Goal: Task Accomplishment & Management: Complete application form

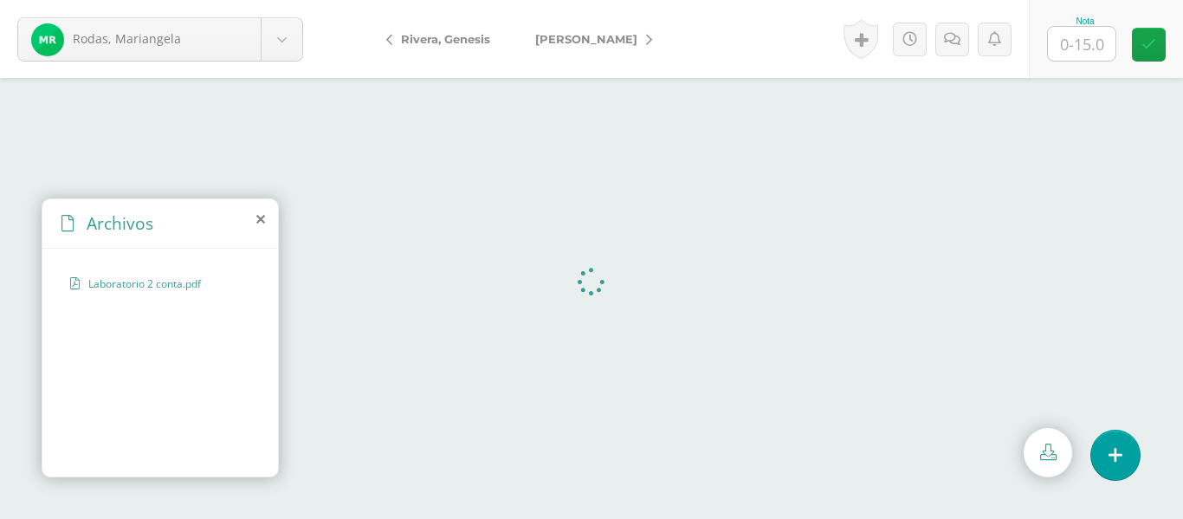
click at [1082, 49] on input "text" at bounding box center [1082, 44] width 68 height 34
type input "15"
click at [651, 40] on icon at bounding box center [649, 40] width 6 height 12
click at [1077, 49] on input "text" at bounding box center [1082, 44] width 68 height 34
type input "14"
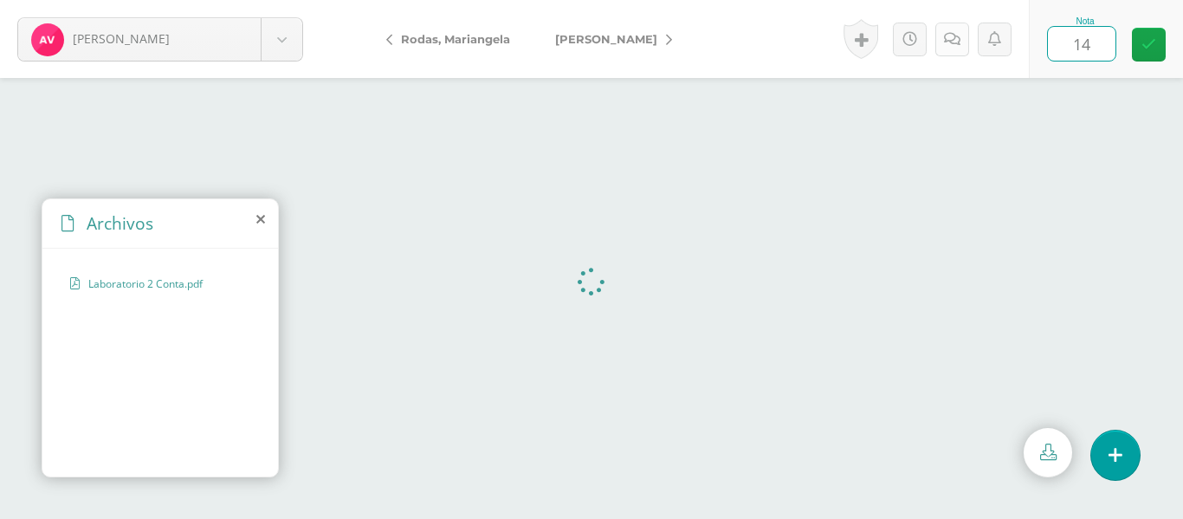
click at [949, 37] on icon at bounding box center [952, 39] width 16 height 15
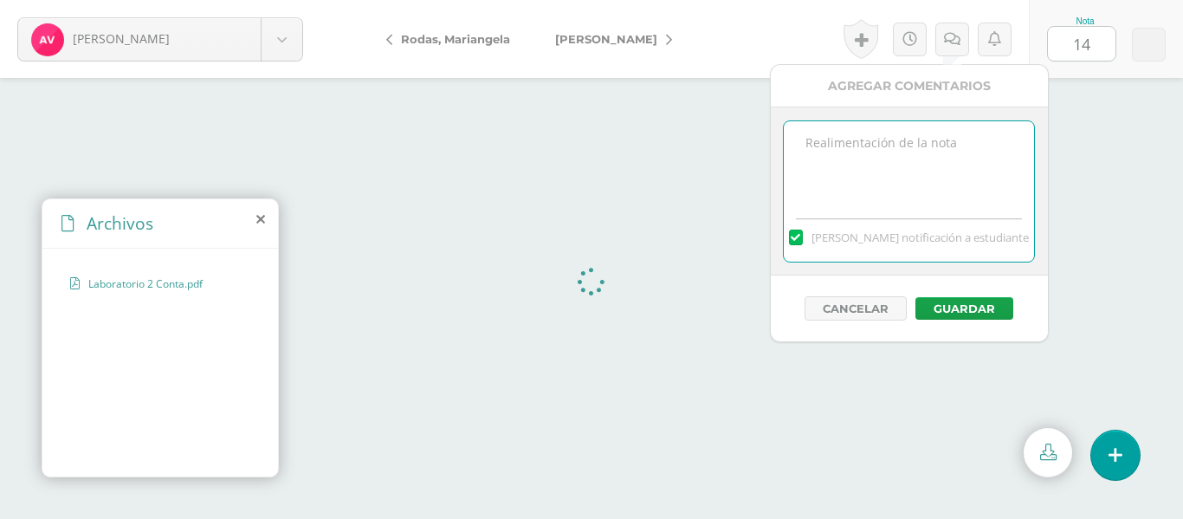
click at [910, 139] on textarea at bounding box center [909, 164] width 250 height 87
type textarea "Redacción de recomendaciones."
click at [961, 301] on button "Guardar" at bounding box center [965, 308] width 98 height 23
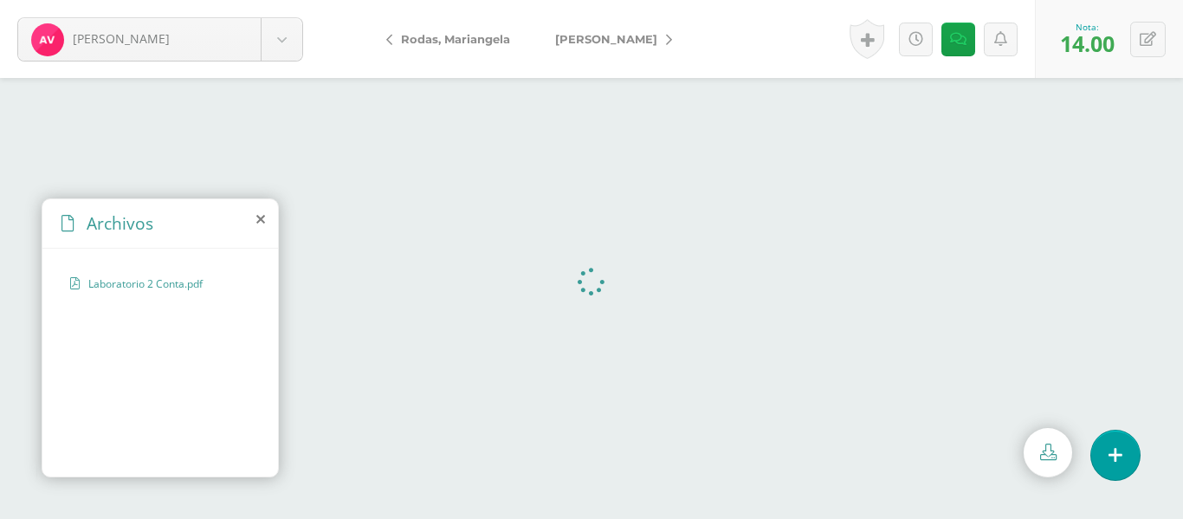
click at [683, 37] on link "[PERSON_NAME]" at bounding box center [609, 39] width 153 height 42
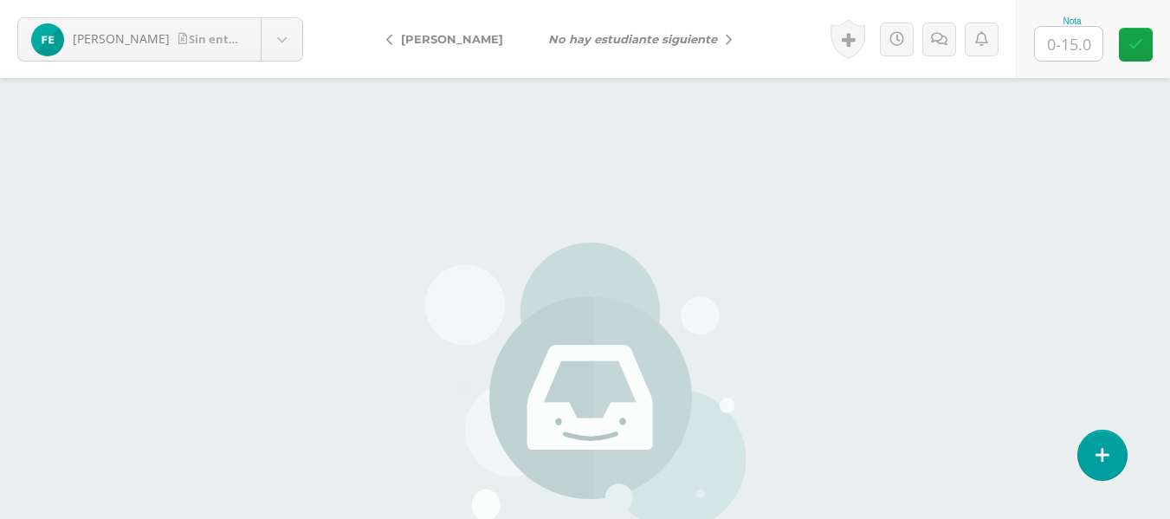
click at [1059, 42] on input "text" at bounding box center [1069, 44] width 68 height 34
type input "0"
click at [942, 42] on icon at bounding box center [939, 39] width 16 height 15
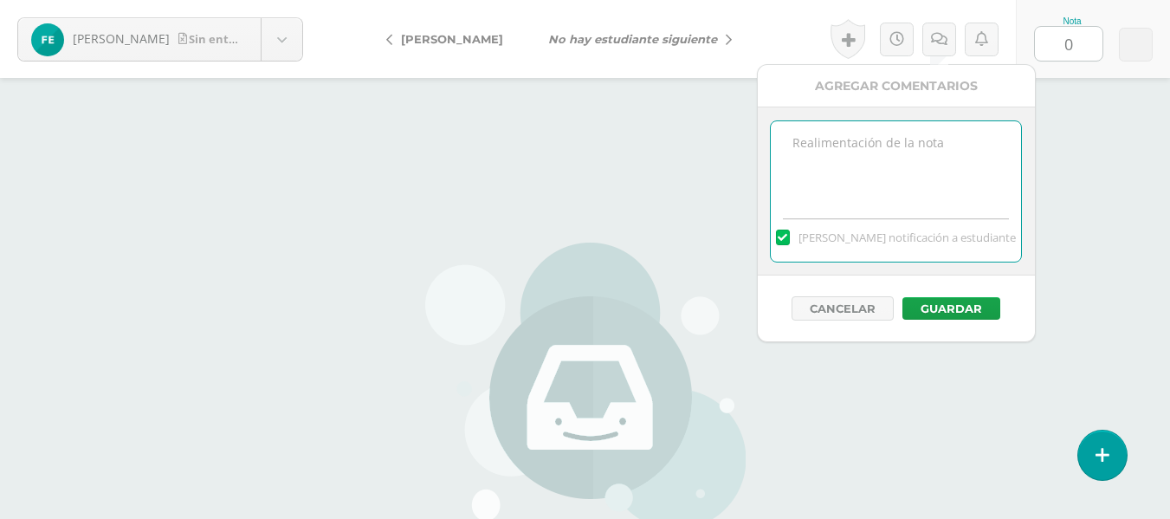
click at [879, 144] on textarea at bounding box center [896, 164] width 250 height 87
type textarea "No entregó laboratorio # 2."
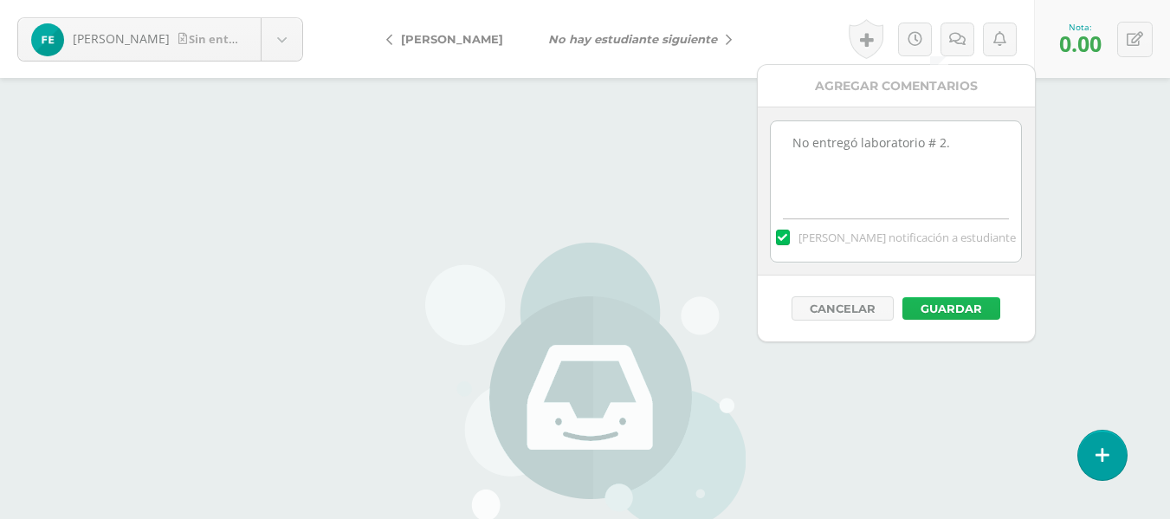
click at [956, 306] on button "Guardar" at bounding box center [952, 308] width 98 height 23
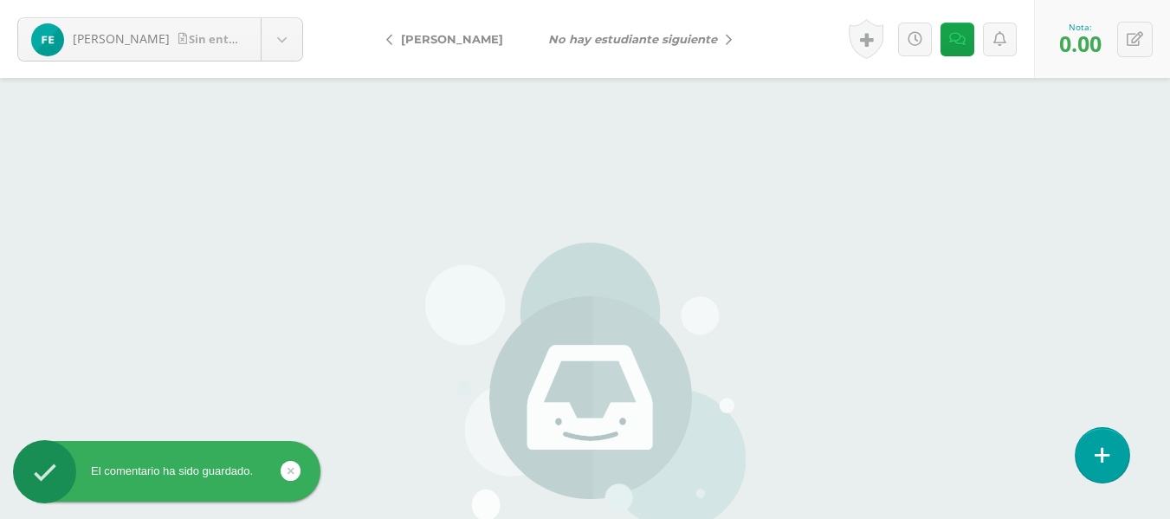
click at [1107, 447] on icon at bounding box center [1103, 455] width 16 height 20
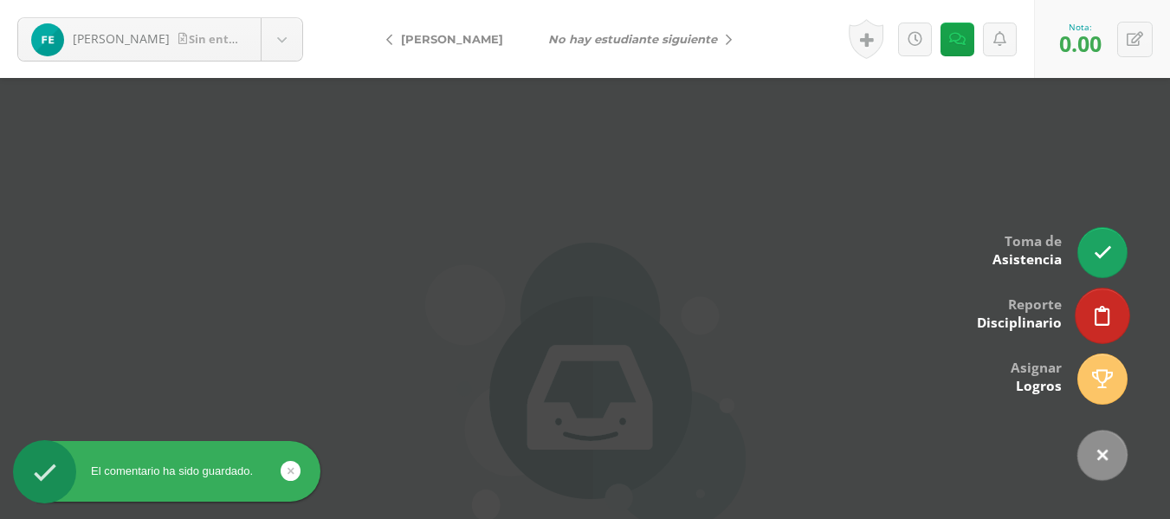
click at [1105, 299] on link at bounding box center [1103, 315] width 54 height 55
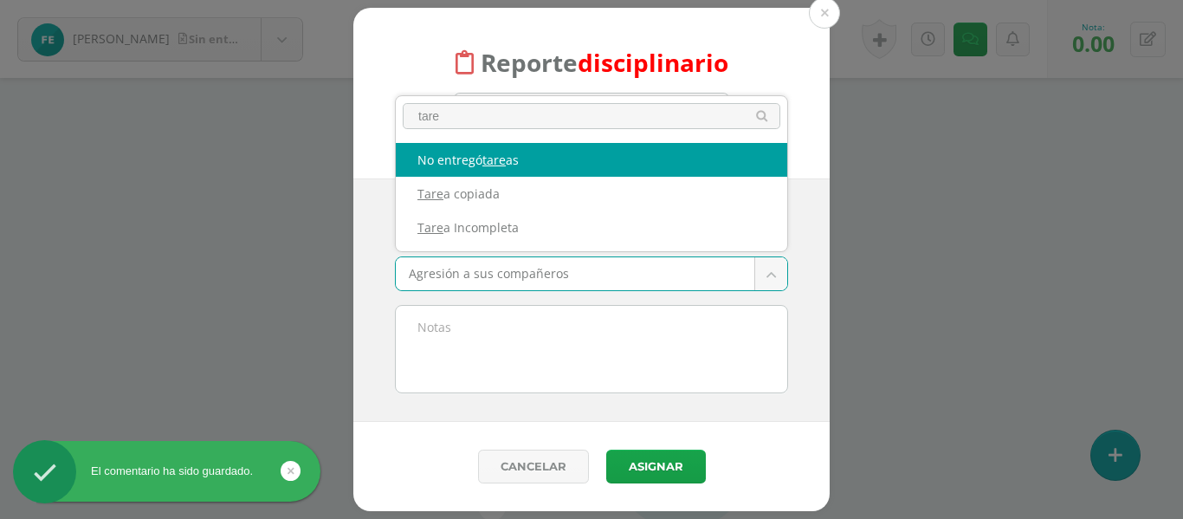
type input "tare"
select select "5"
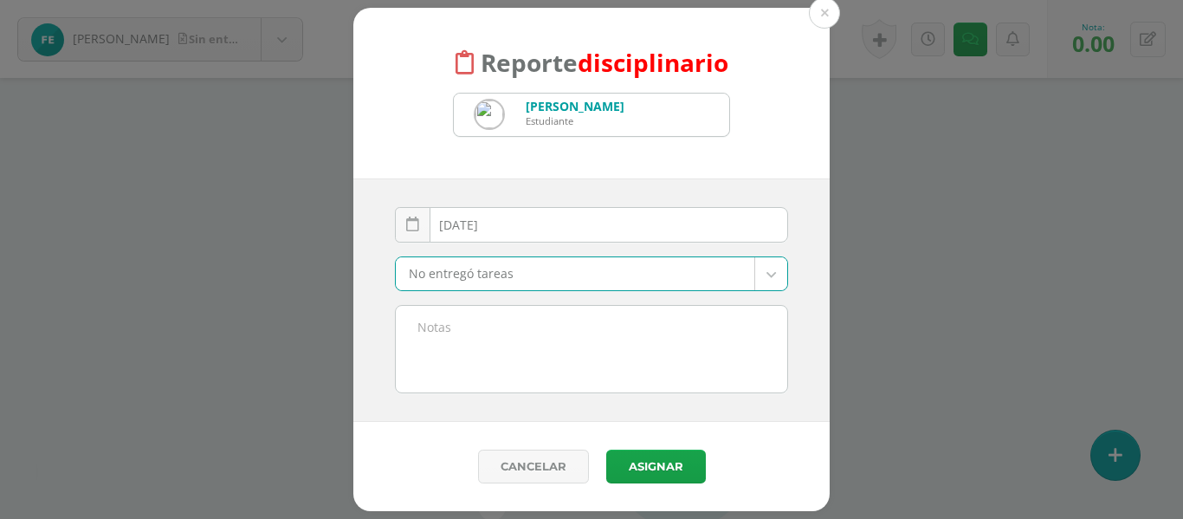
click at [425, 321] on textarea at bounding box center [592, 349] width 392 height 87
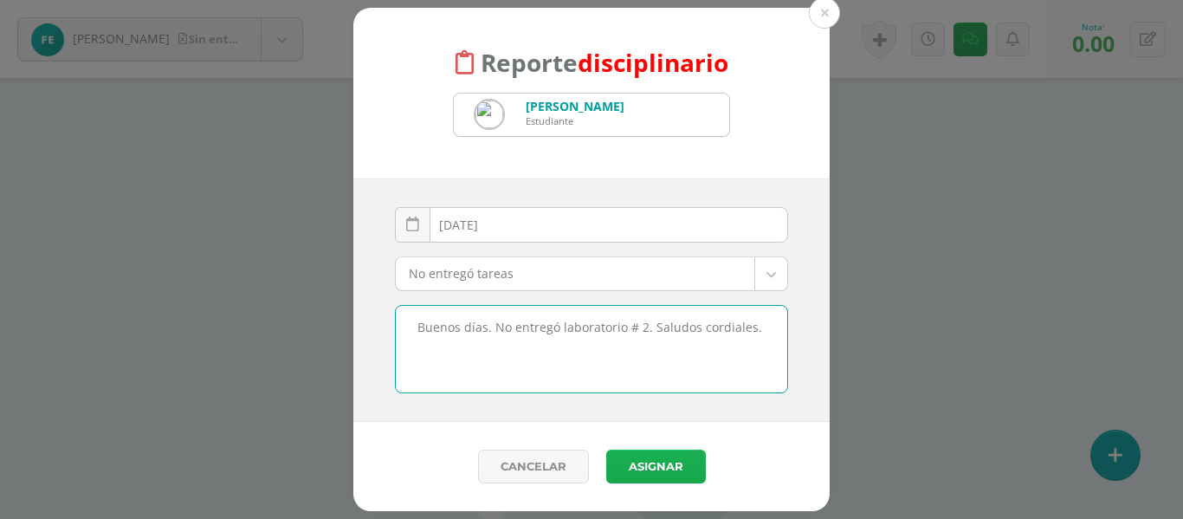
type textarea "Buenos días. No entregó laboratorio # 2. Saludos cordiales."
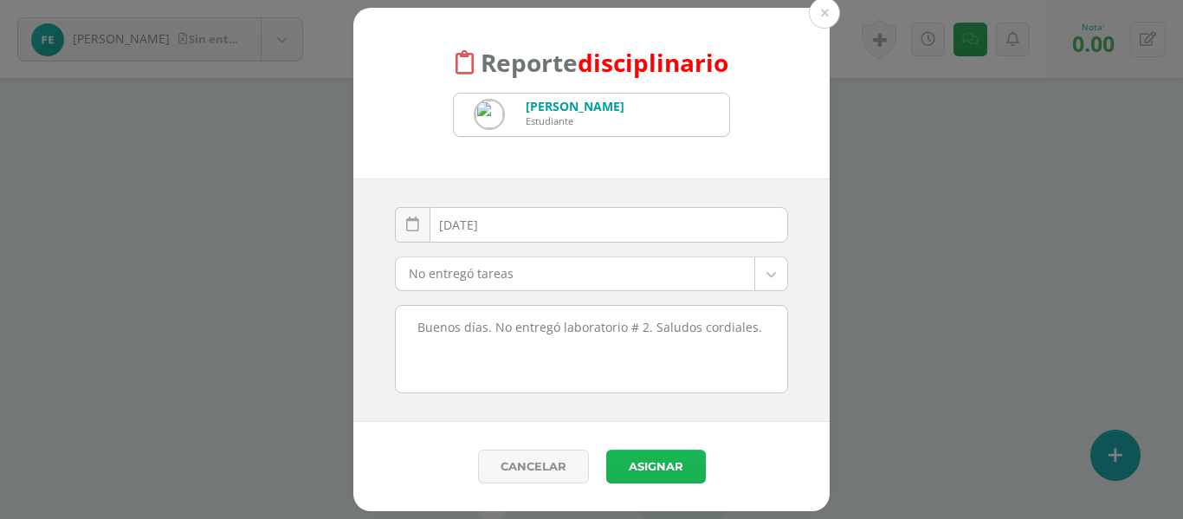
click at [658, 463] on button "Asignar" at bounding box center [656, 467] width 100 height 34
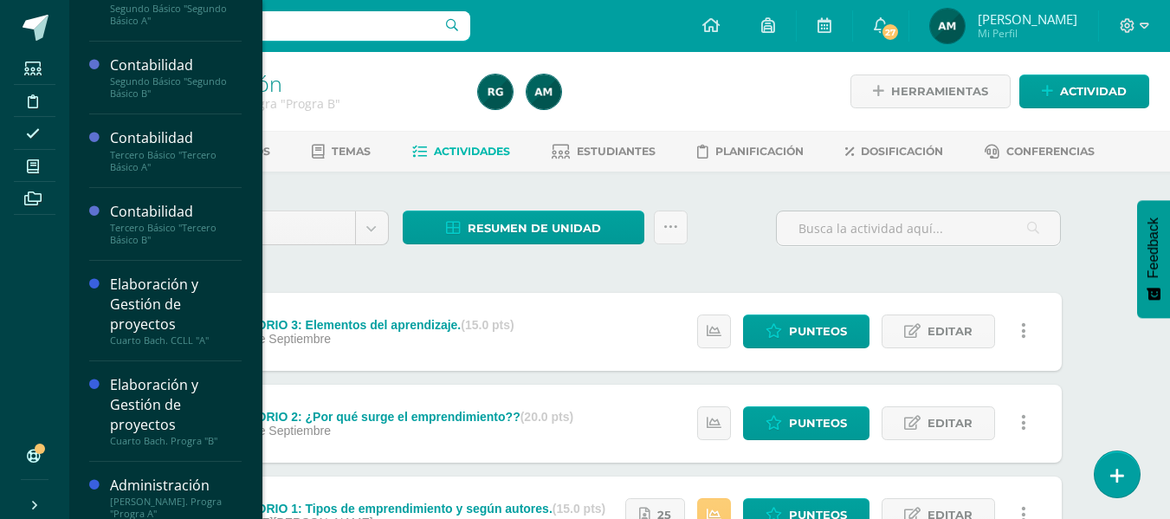
scroll to position [178, 0]
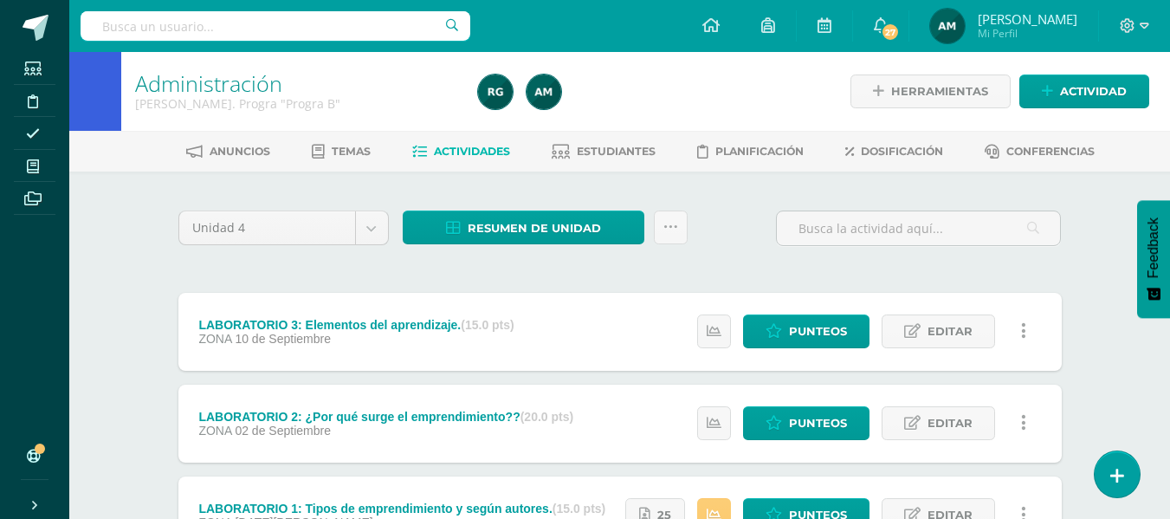
click at [725, 209] on div "Unidad 4 Unidad 1 Unidad 2 Unidad 3 Unidad 4 Resumen de unidad Descargar como H…" at bounding box center [620, 233] width 884 height 54
click at [610, 154] on span "Estudiantes" at bounding box center [616, 151] width 79 height 13
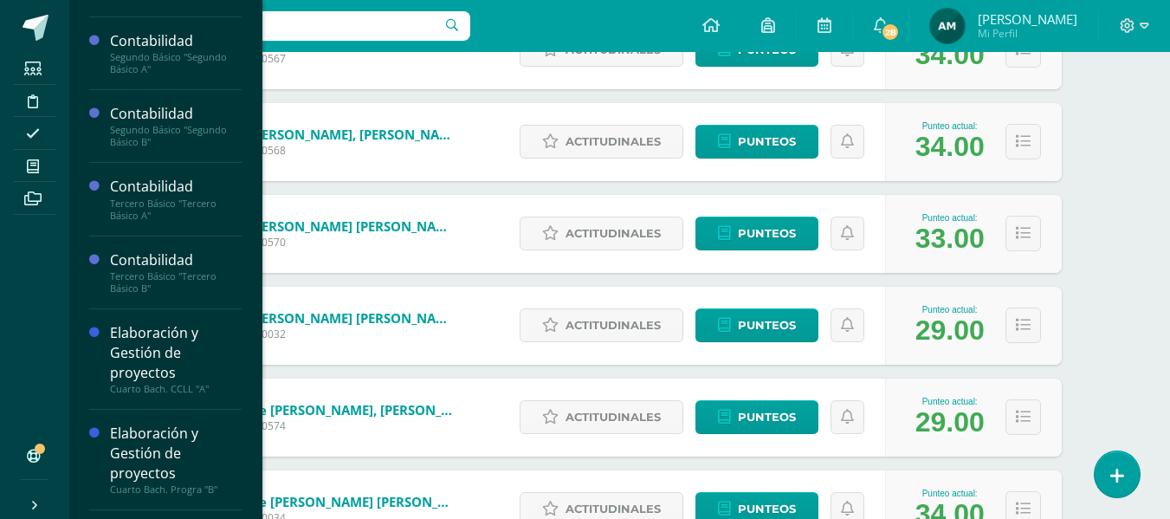
scroll to position [150, 0]
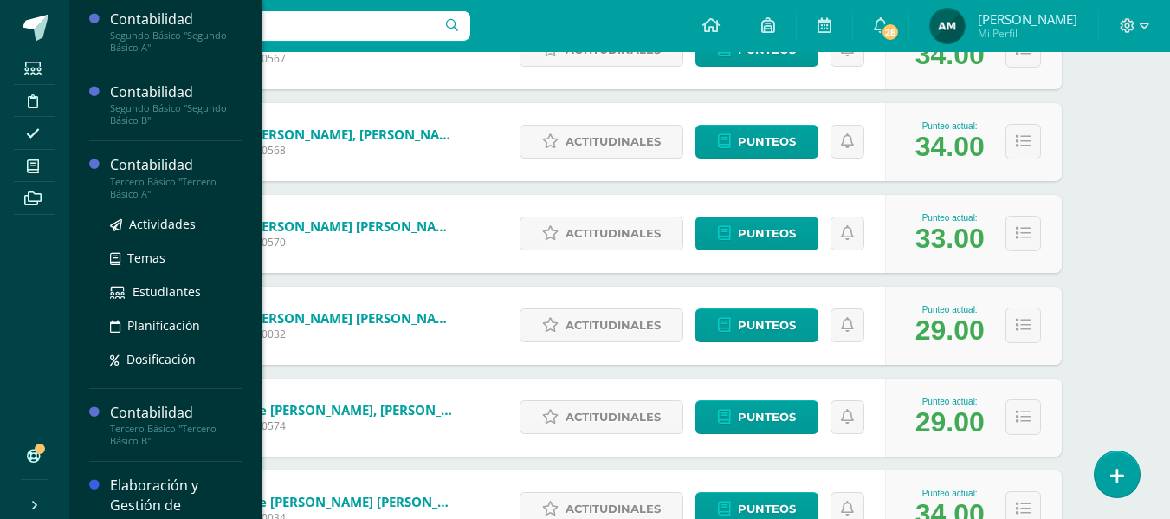
click at [157, 185] on div "Tercero Básico "Tercero Básico A"" at bounding box center [176, 188] width 132 height 24
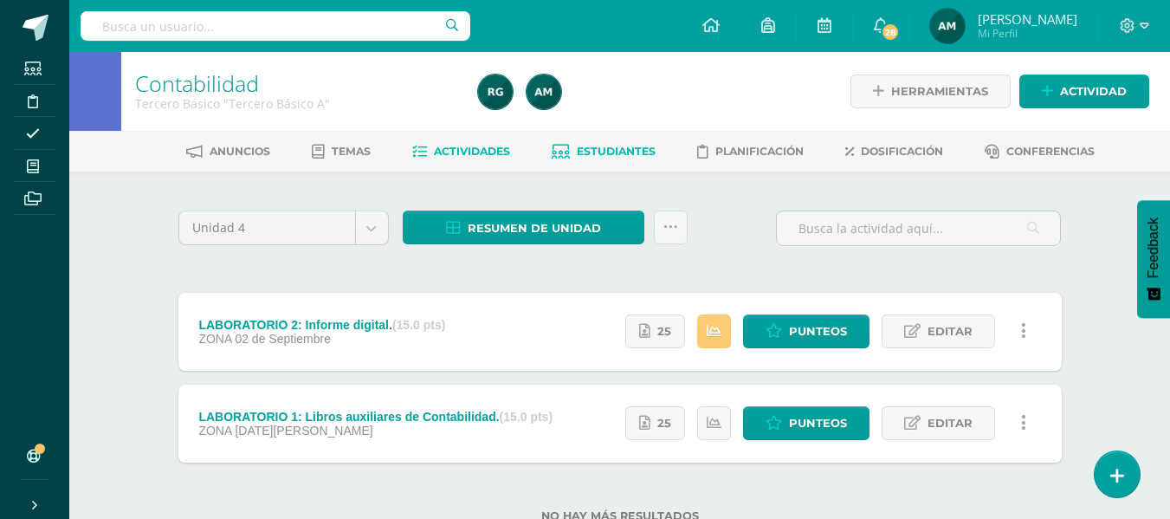
click at [618, 153] on span "Estudiantes" at bounding box center [616, 151] width 79 height 13
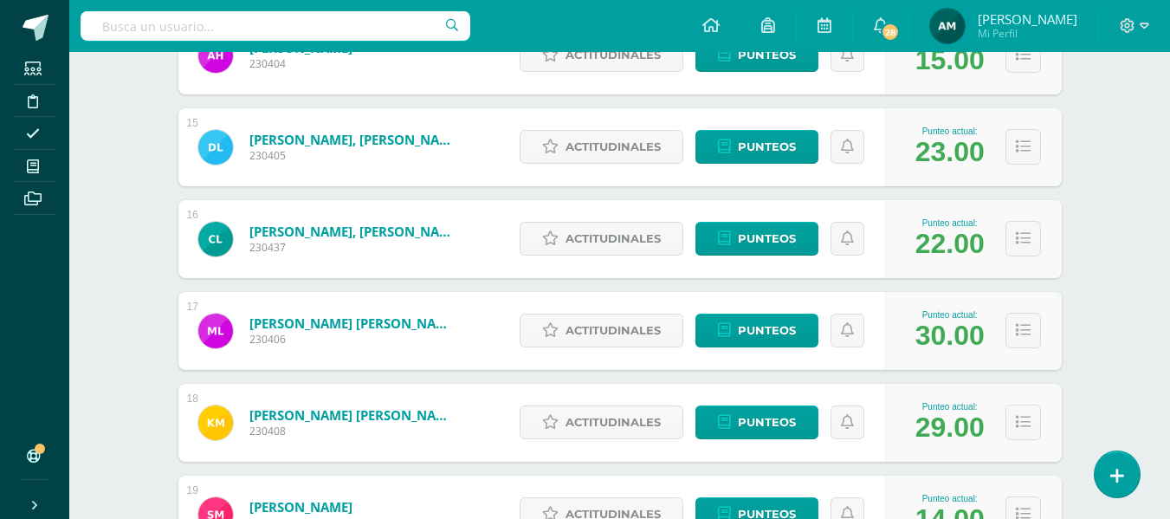
scroll to position [1646, 0]
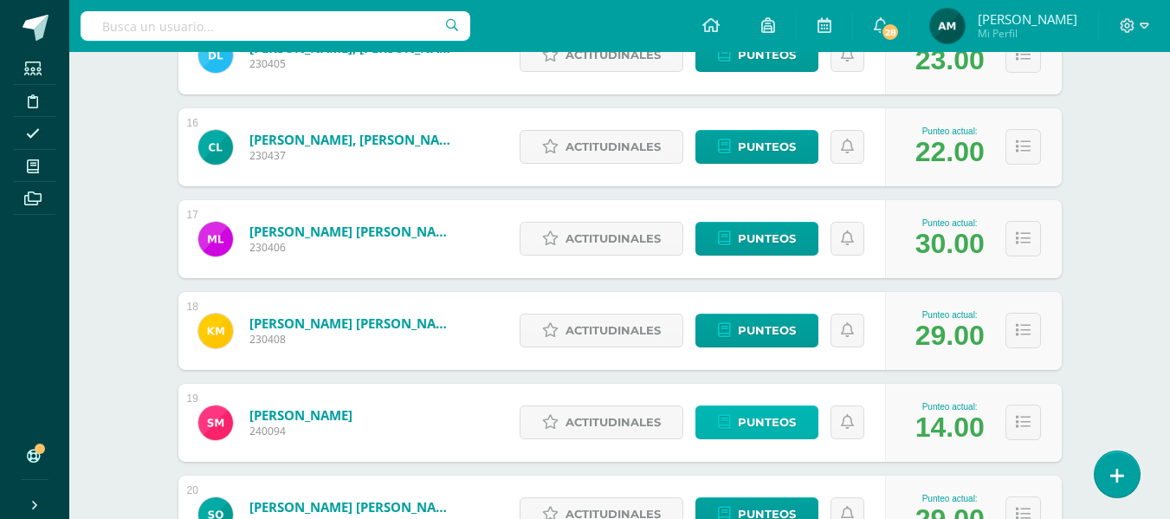
click at [769, 421] on span "Punteos" at bounding box center [767, 422] width 58 height 32
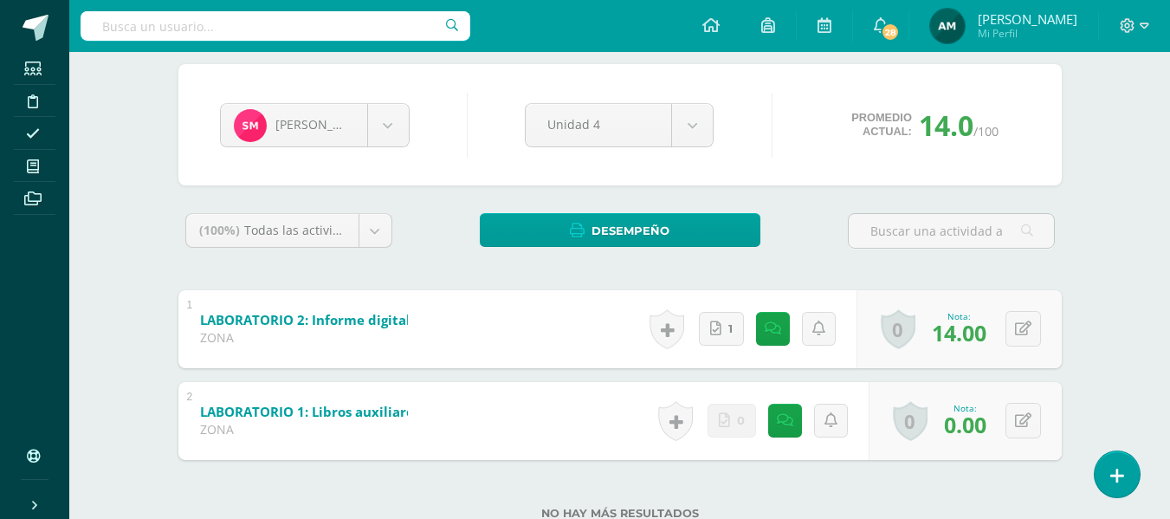
scroll to position [182, 0]
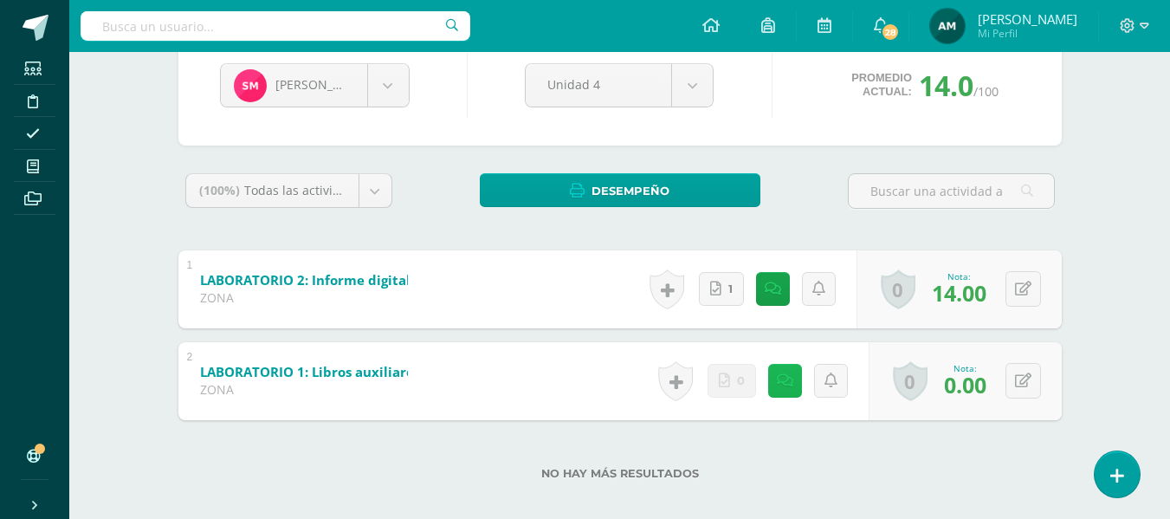
click at [780, 386] on icon at bounding box center [785, 380] width 16 height 15
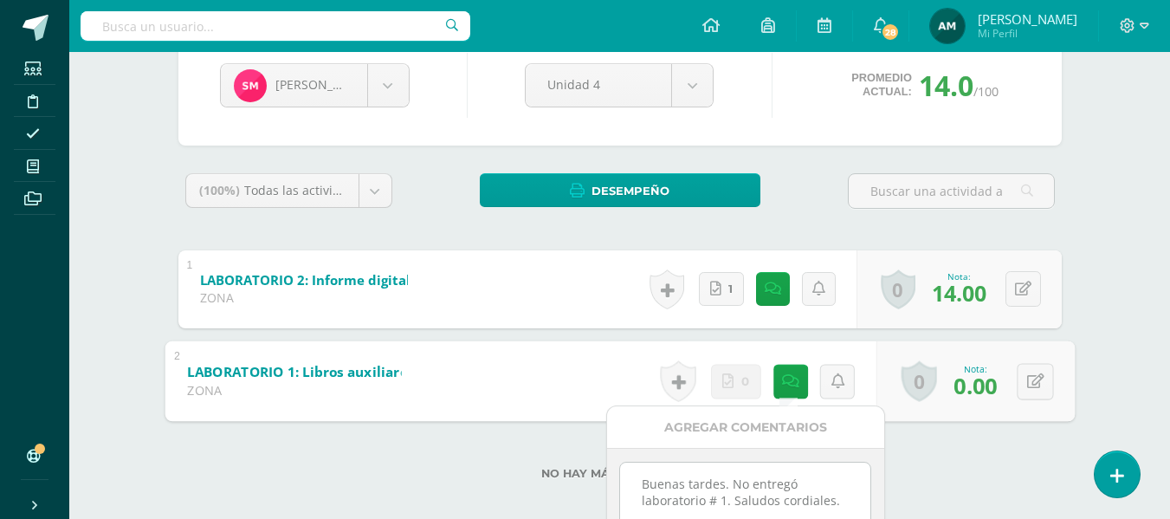
click at [935, 460] on div "No hay más resultados" at bounding box center [620, 460] width 884 height 81
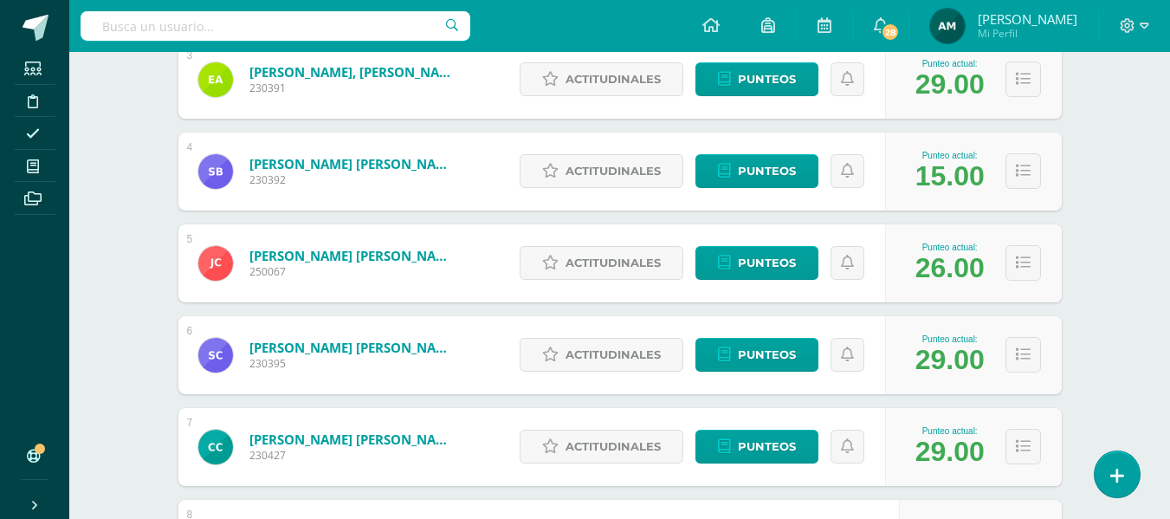
scroll to position [871, 0]
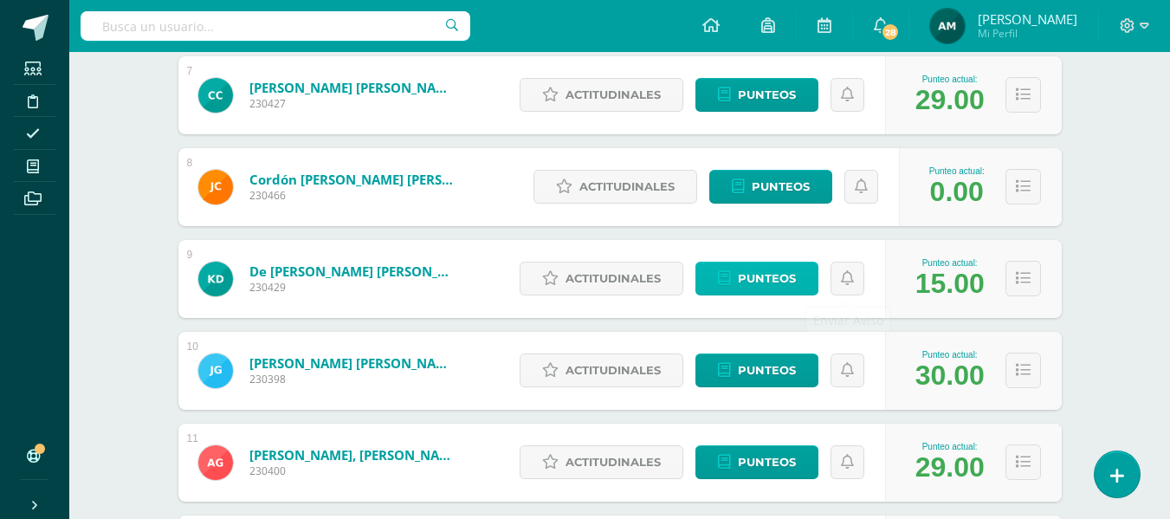
click at [783, 274] on span "Punteos" at bounding box center [767, 278] width 58 height 32
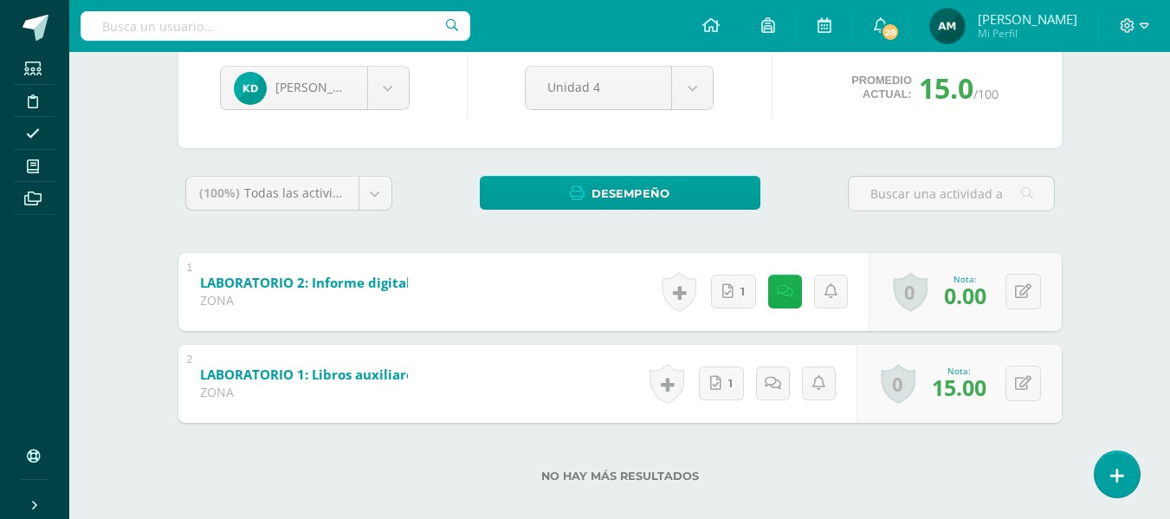
scroll to position [182, 0]
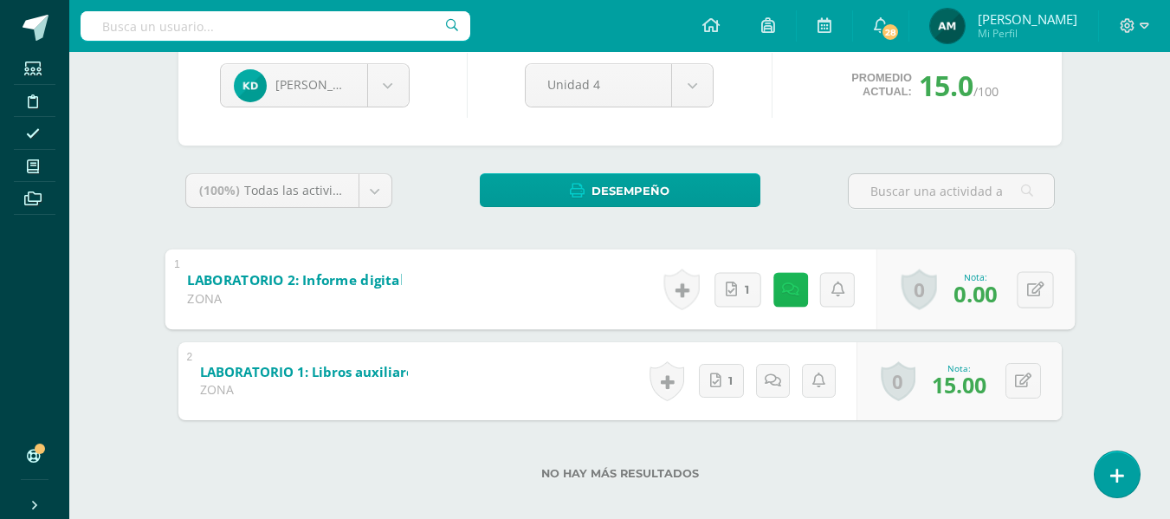
click at [793, 290] on link at bounding box center [790, 289] width 35 height 35
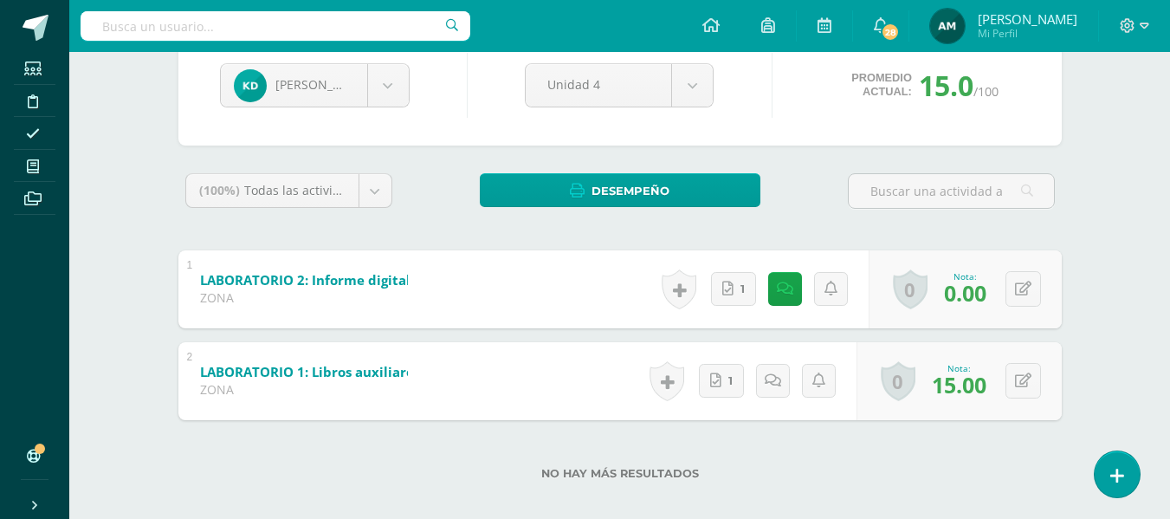
click at [982, 460] on div "No hay más resultados" at bounding box center [620, 460] width 884 height 81
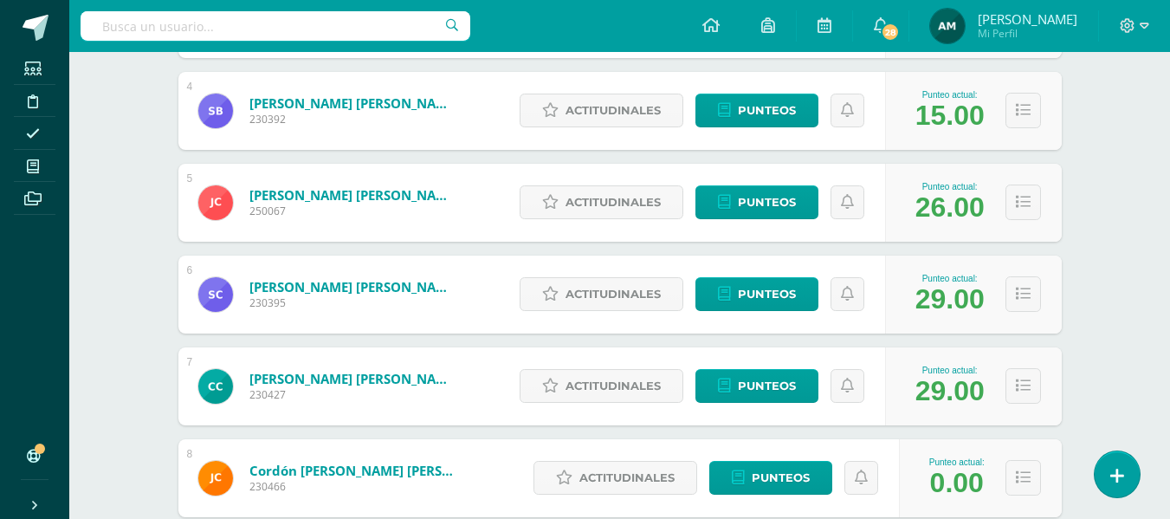
scroll to position [612, 0]
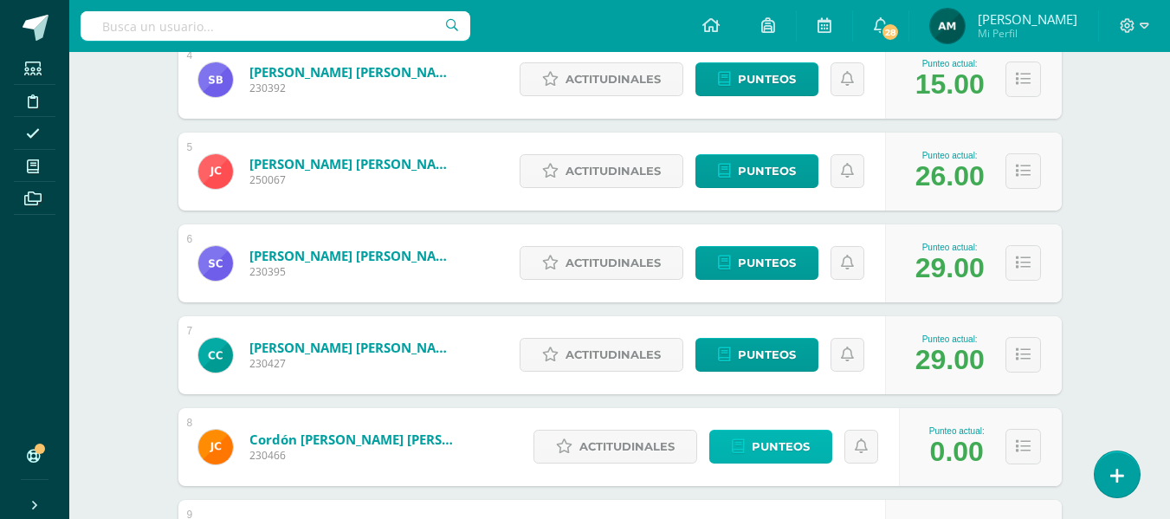
click at [799, 451] on span "Punteos" at bounding box center [781, 447] width 58 height 32
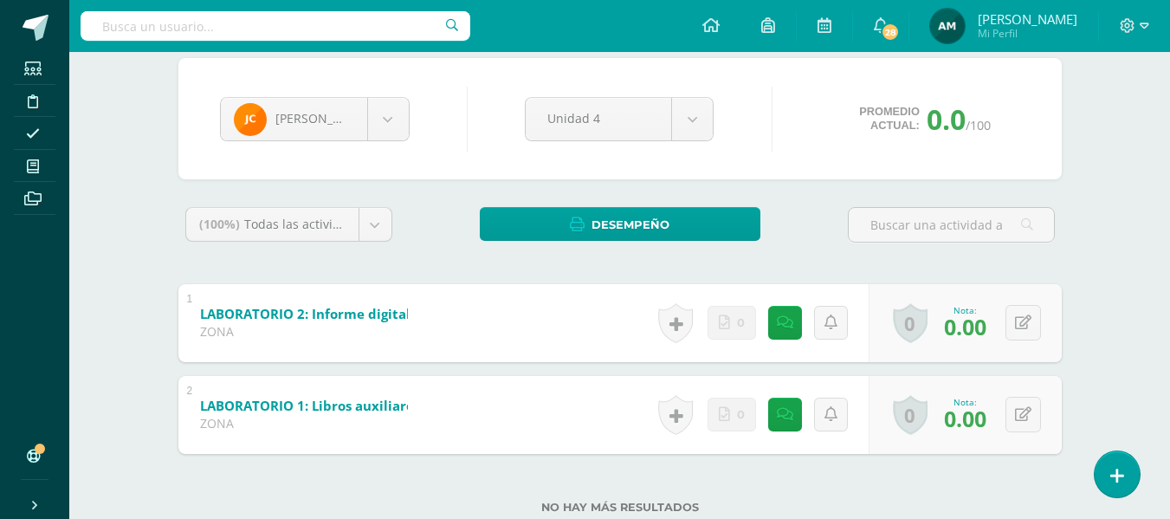
scroll to position [198, 0]
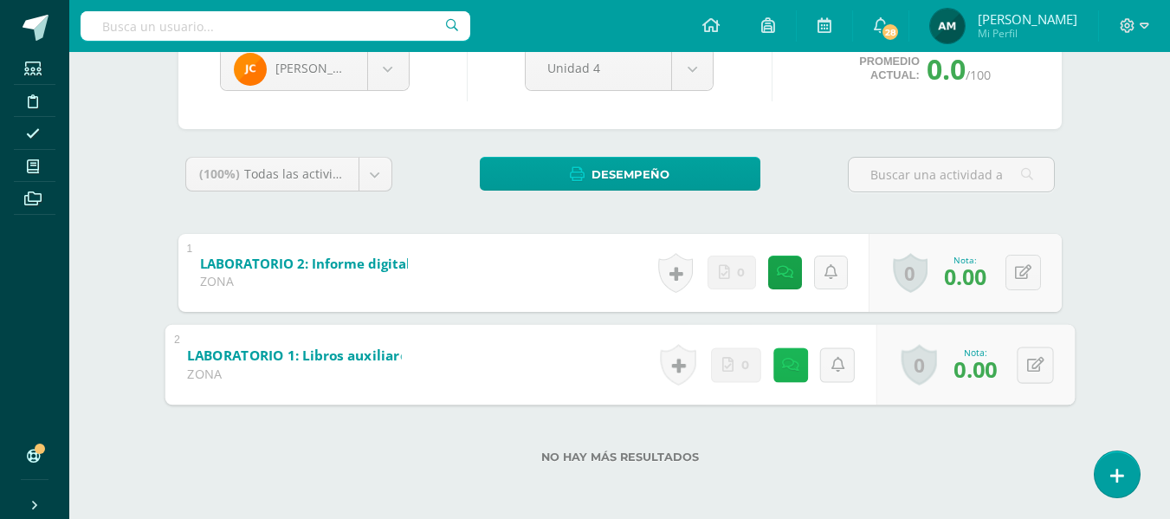
click at [789, 366] on icon at bounding box center [789, 364] width 17 height 15
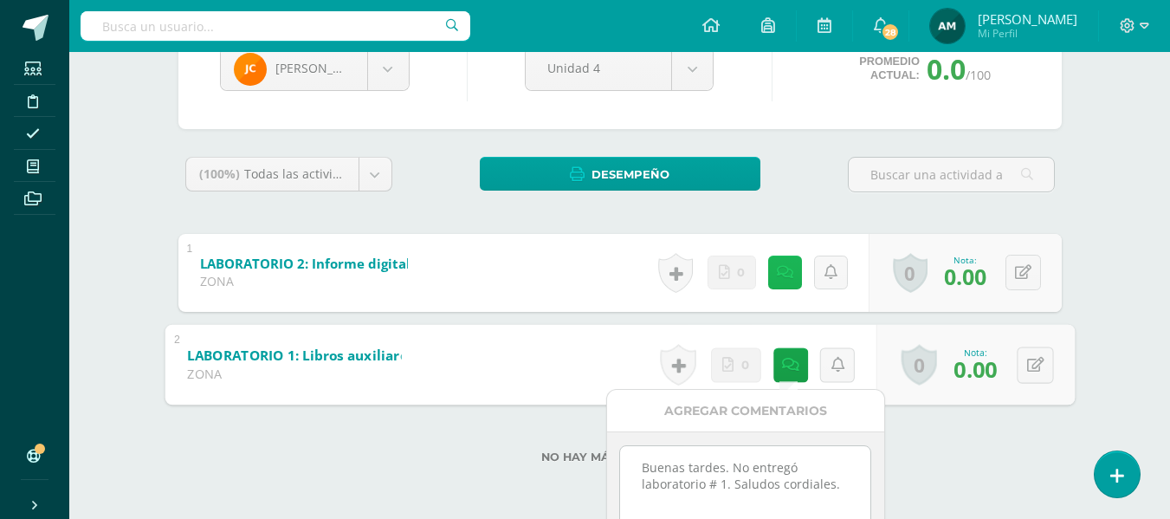
click at [793, 277] on link at bounding box center [785, 273] width 34 height 34
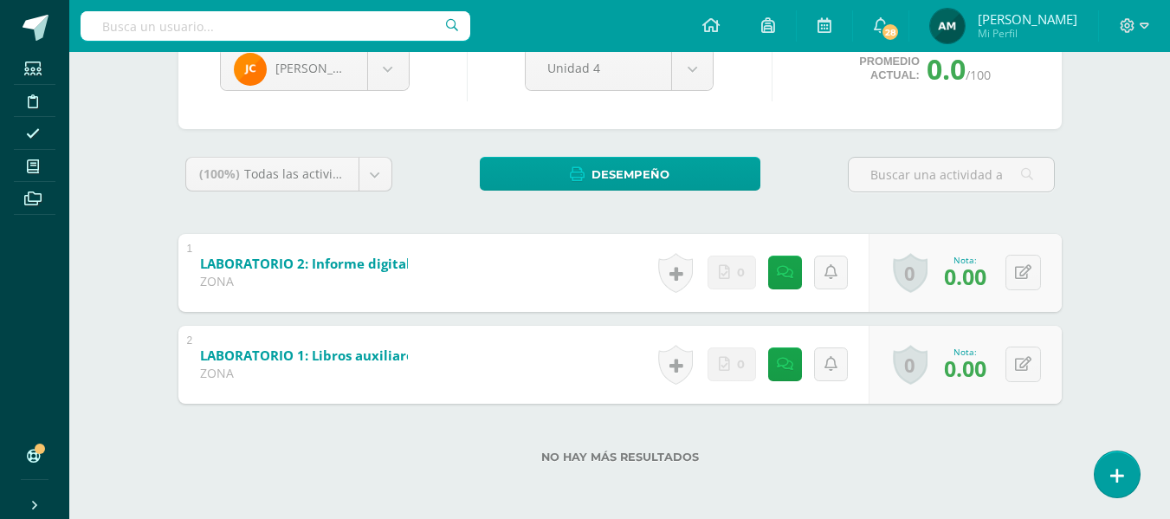
click at [954, 451] on label "No hay más resultados" at bounding box center [620, 456] width 884 height 13
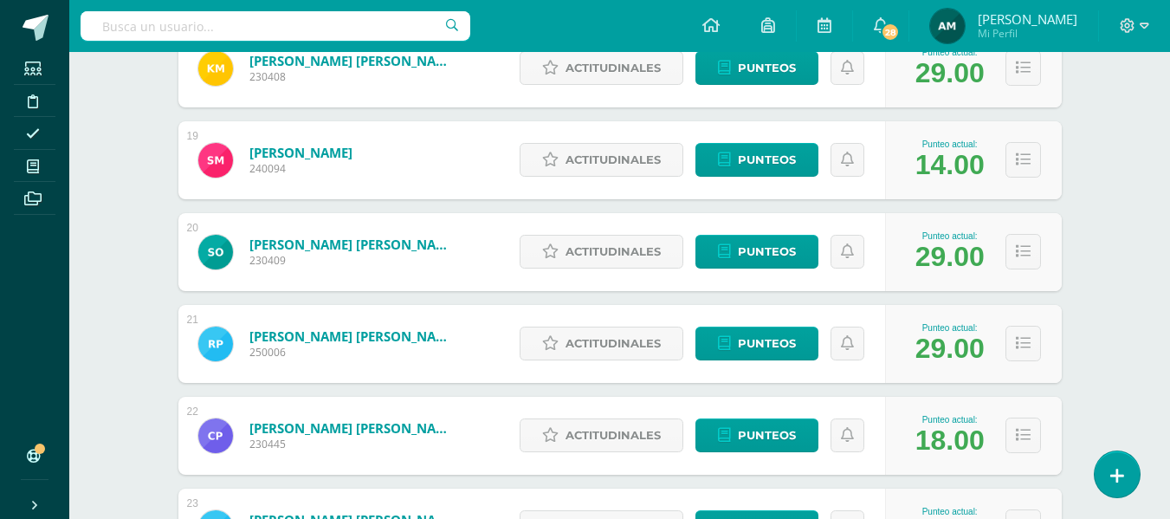
scroll to position [1911, 0]
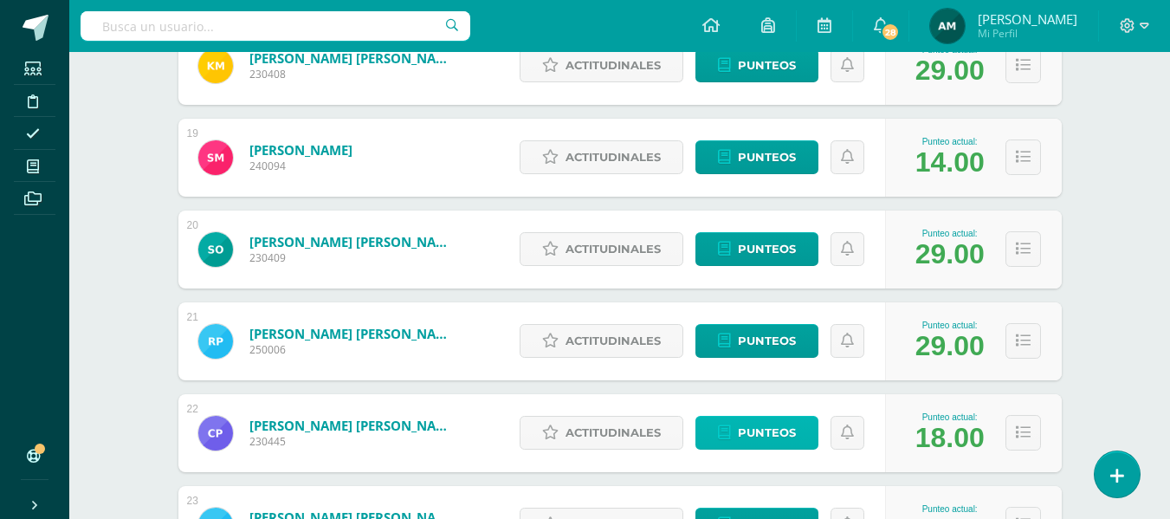
click at [760, 427] on span "Punteos" at bounding box center [767, 433] width 58 height 32
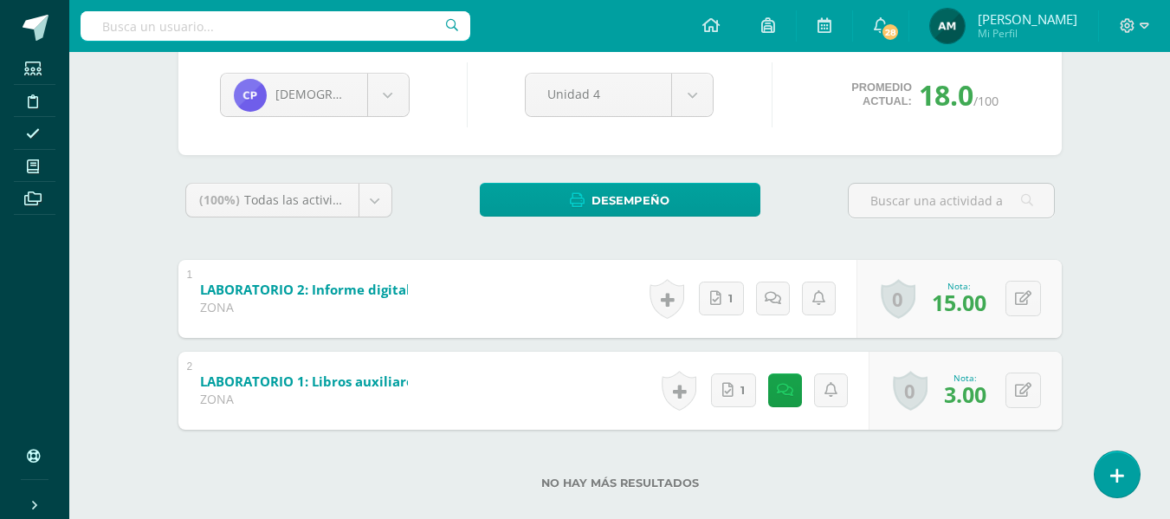
scroll to position [173, 0]
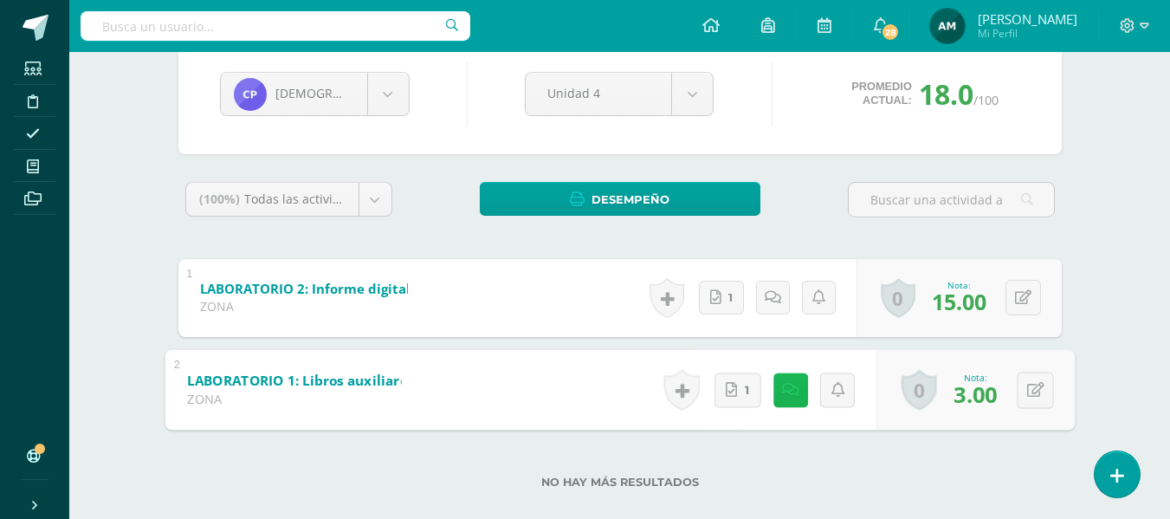
click at [795, 399] on link at bounding box center [790, 389] width 35 height 35
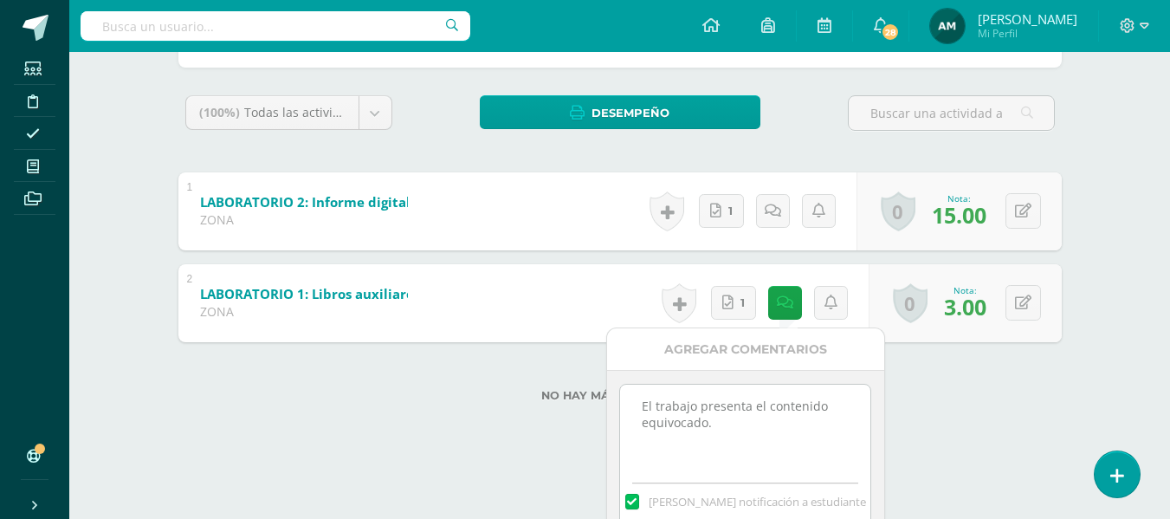
click at [956, 421] on div "No hay más resultados" at bounding box center [620, 382] width 884 height 81
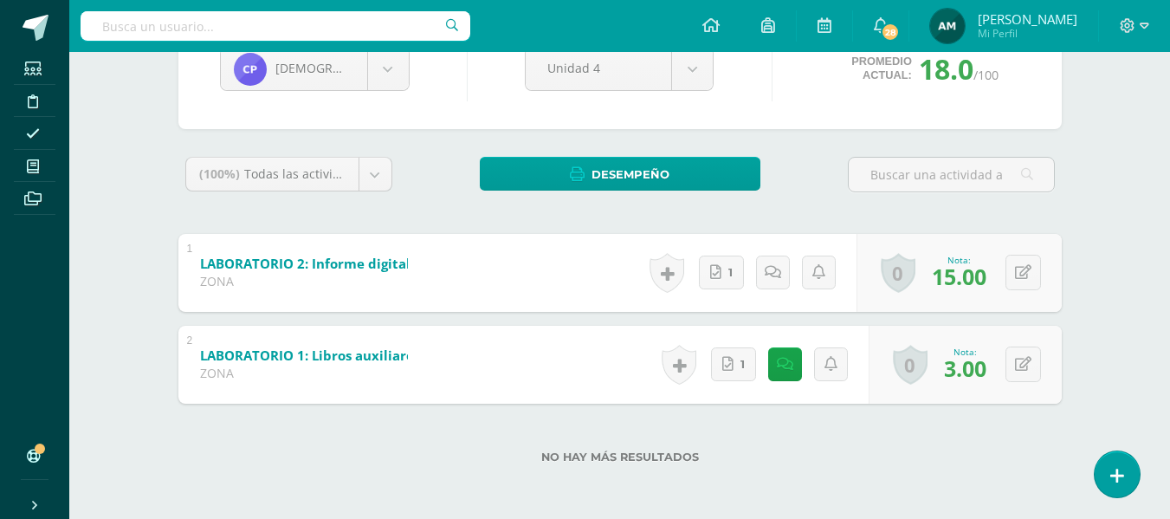
scroll to position [198, 0]
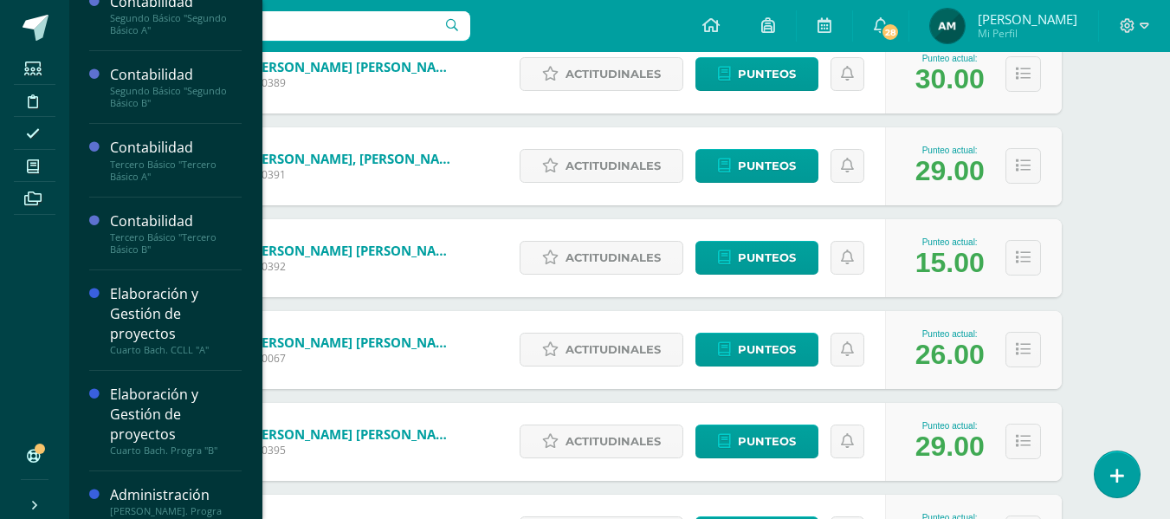
scroll to position [171, 0]
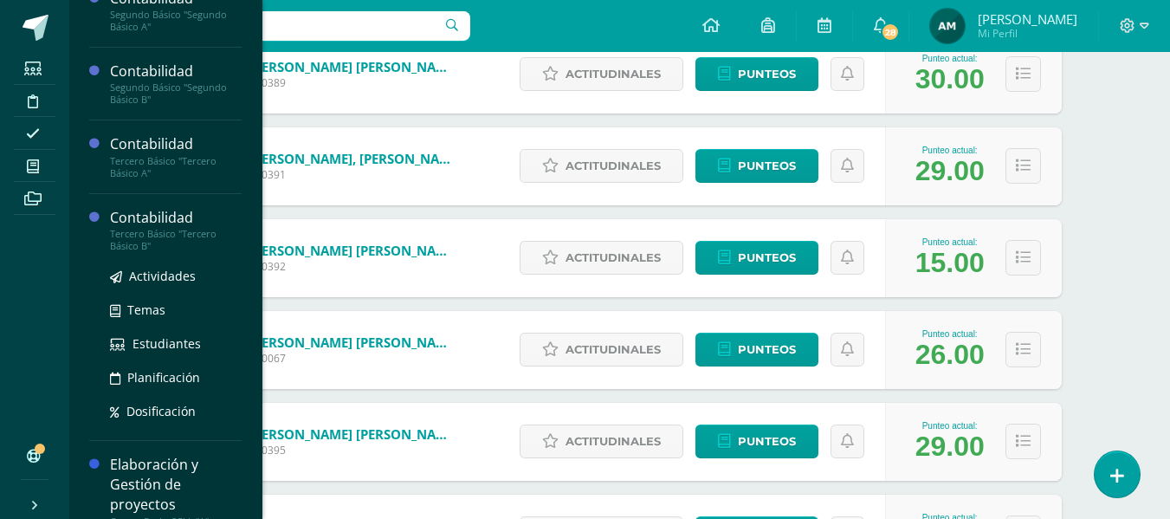
click at [195, 232] on div "Tercero Básico "Tercero Básico B"" at bounding box center [176, 240] width 132 height 24
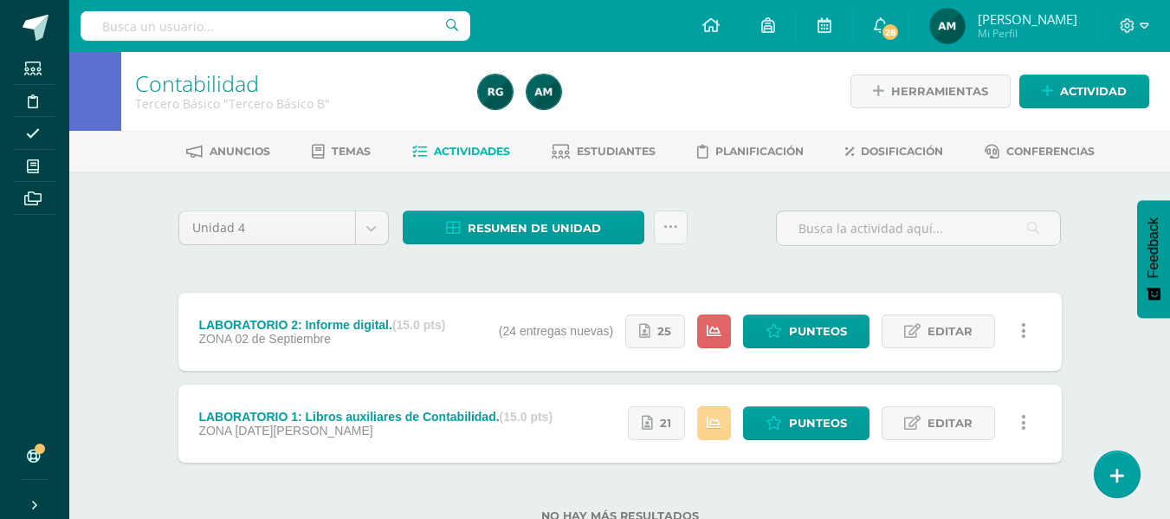
click at [721, 424] on icon at bounding box center [714, 423] width 15 height 15
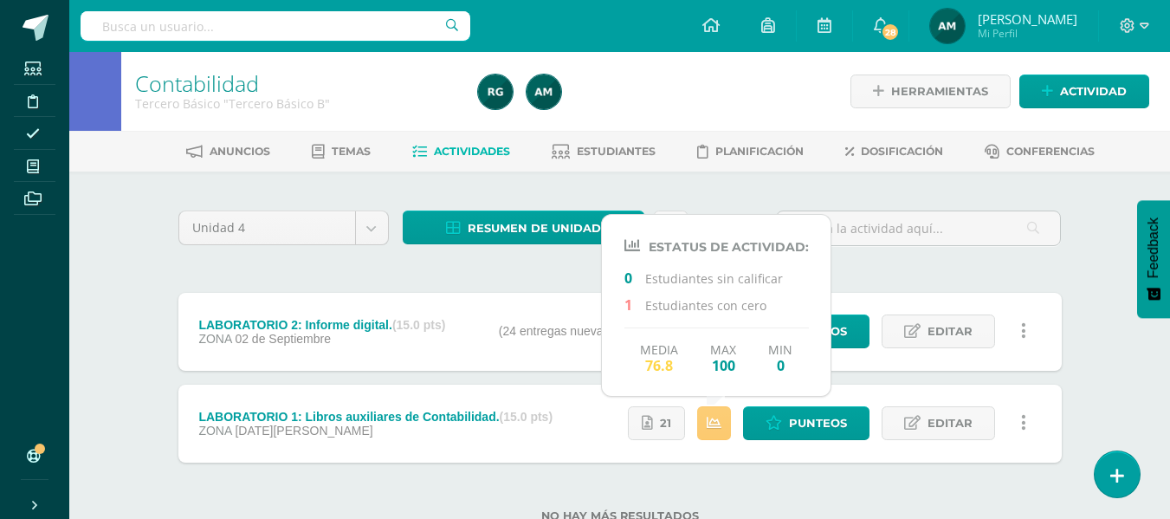
click at [923, 273] on div "Unidad 4 Unidad 1 Unidad 2 Unidad 3 Unidad 4 Resumen de unidad Descargar como H…" at bounding box center [620, 374] width 897 height 337
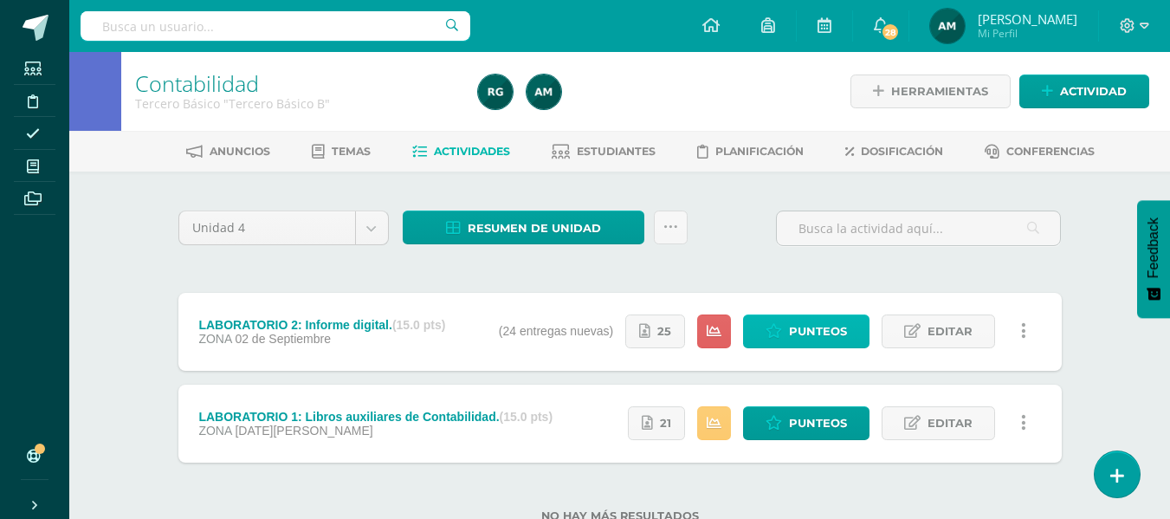
click at [800, 329] on span "Punteos" at bounding box center [818, 331] width 58 height 32
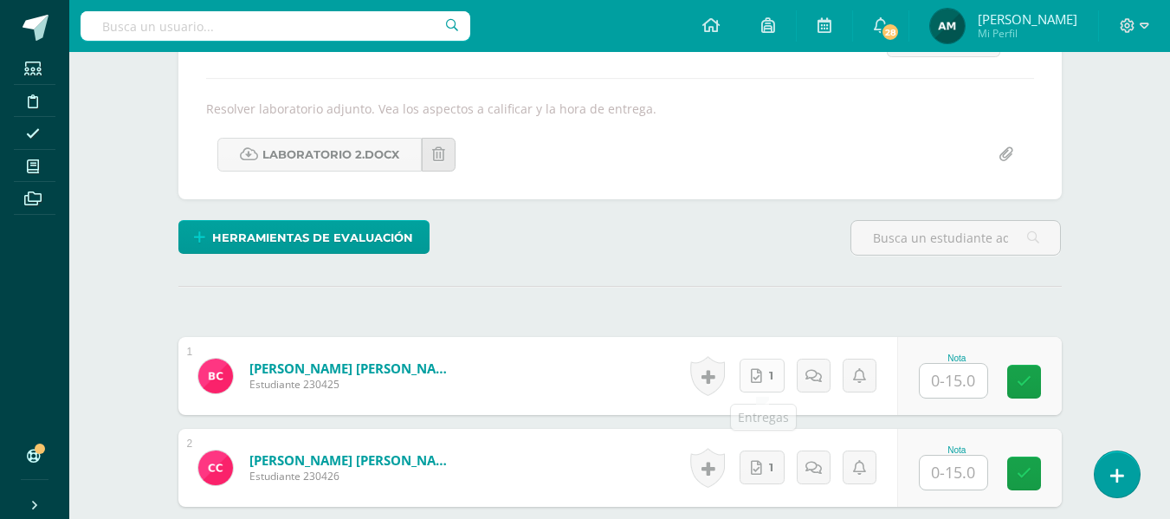
scroll to position [282, 0]
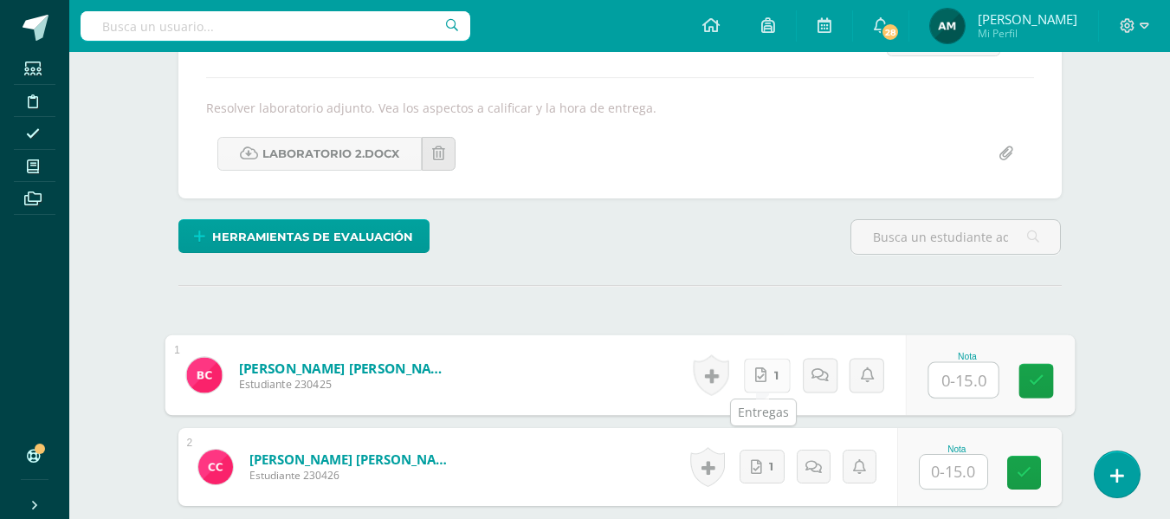
click at [760, 377] on icon at bounding box center [760, 374] width 11 height 15
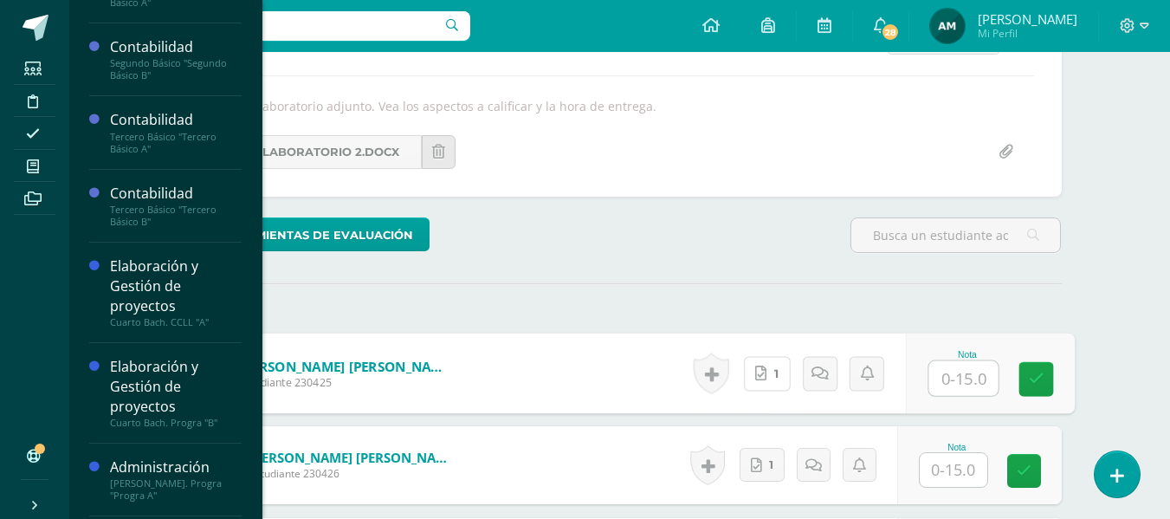
scroll to position [199, 0]
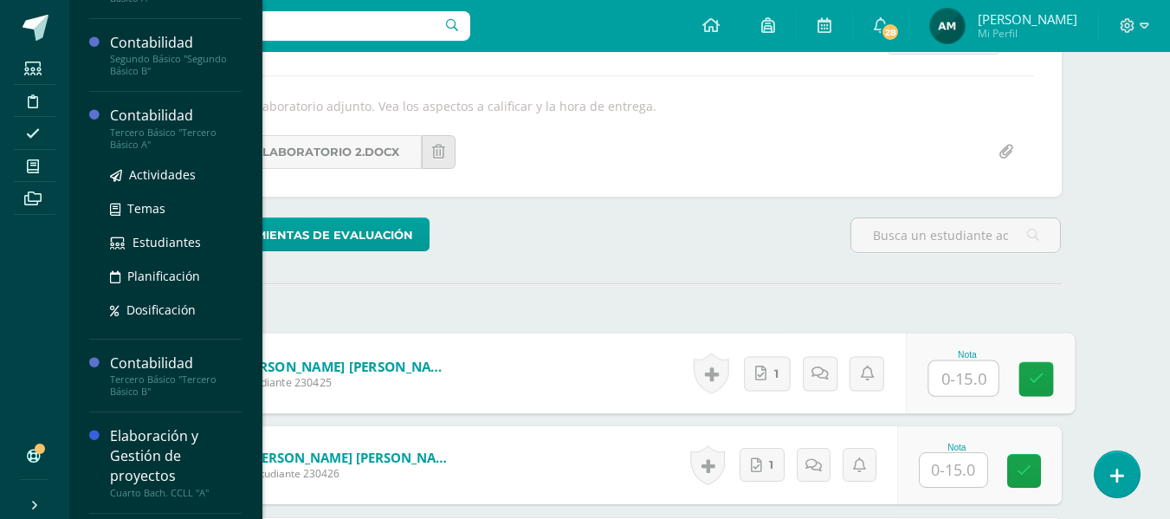
click at [155, 138] on div "Tercero Básico "Tercero Básico A"" at bounding box center [176, 138] width 132 height 24
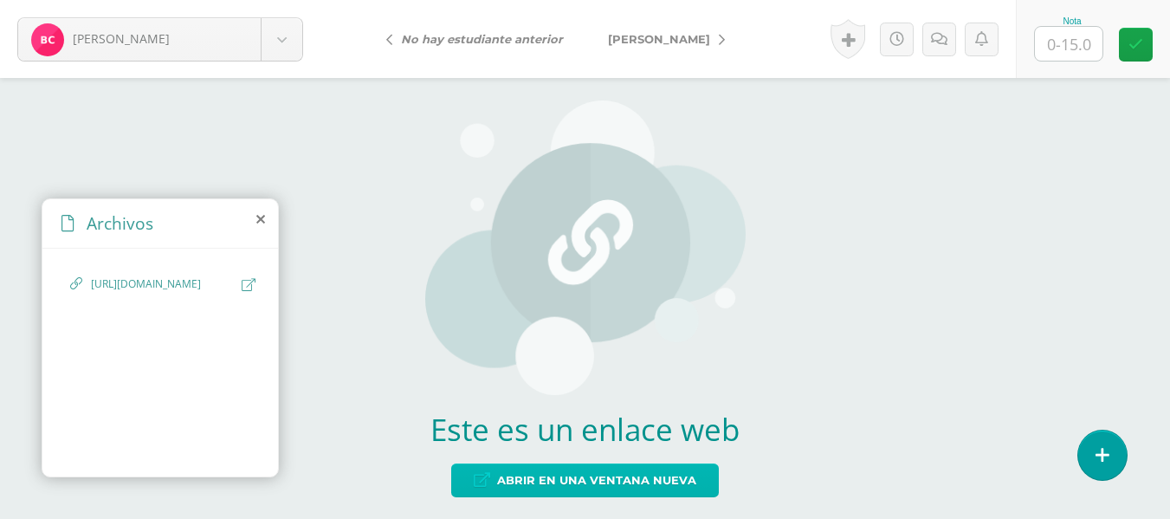
click at [625, 478] on span "Abrir en una ventana nueva" at bounding box center [596, 480] width 199 height 32
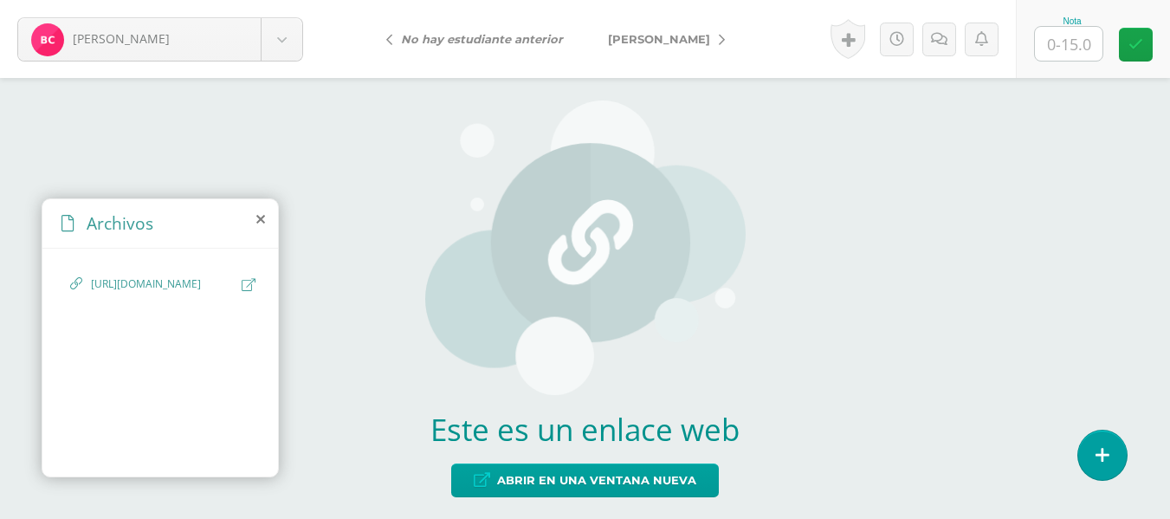
click at [1069, 37] on input "text" at bounding box center [1069, 44] width 68 height 34
type input "13"
click at [934, 37] on icon at bounding box center [939, 39] width 16 height 15
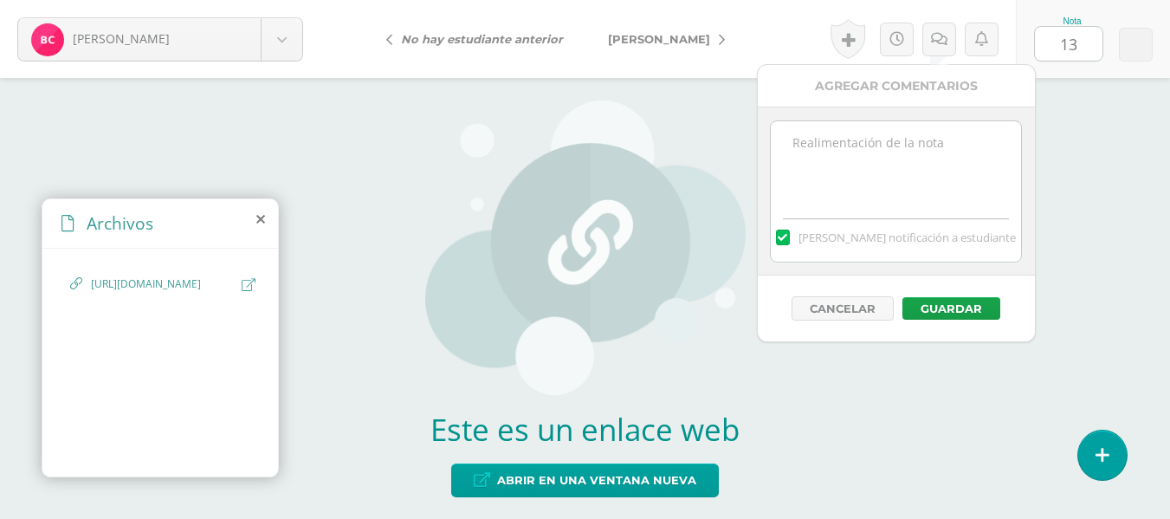
click at [923, 125] on textarea at bounding box center [896, 164] width 250 height 87
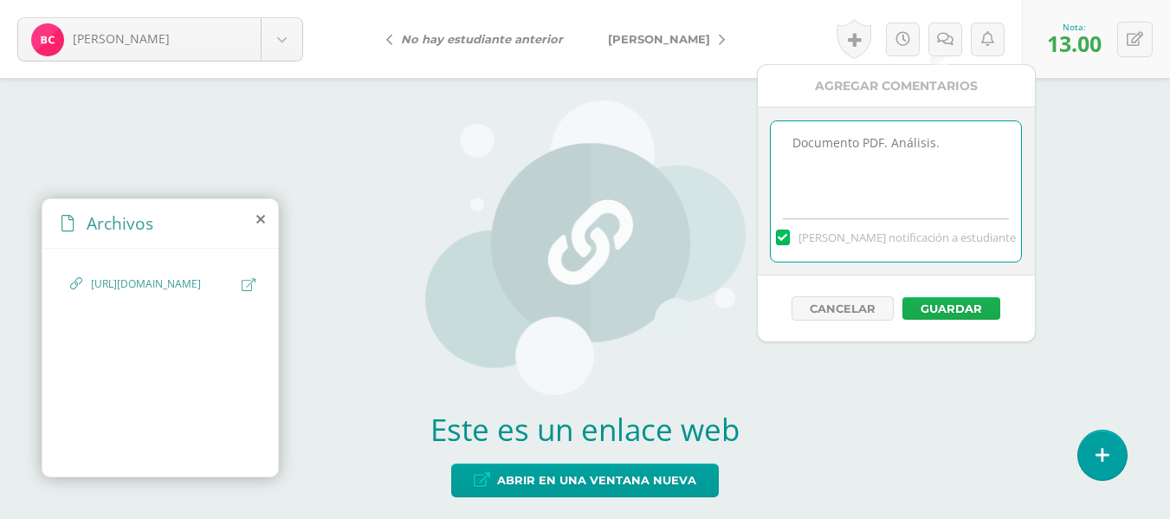
type textarea "Documento PDF. Análisis."
click at [961, 306] on button "Guardar" at bounding box center [952, 308] width 98 height 23
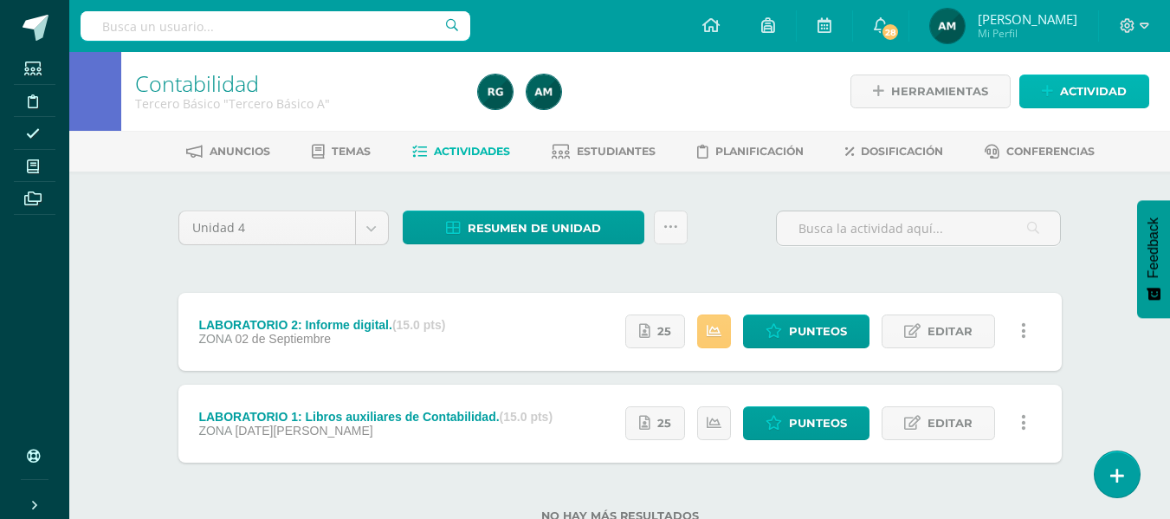
click at [1087, 95] on span "Actividad" at bounding box center [1093, 91] width 67 height 32
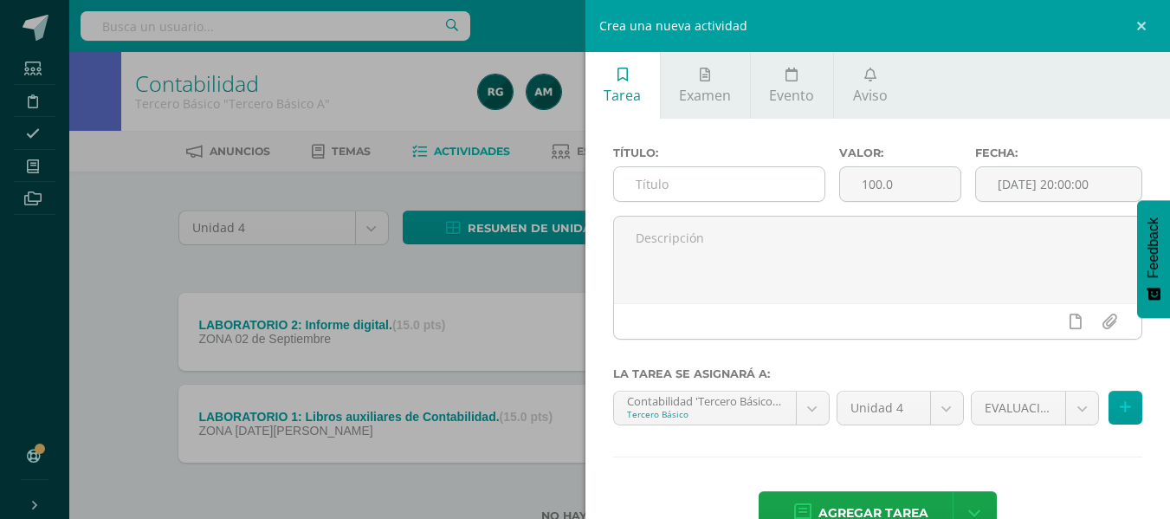
click at [690, 185] on input "text" at bounding box center [719, 184] width 210 height 34
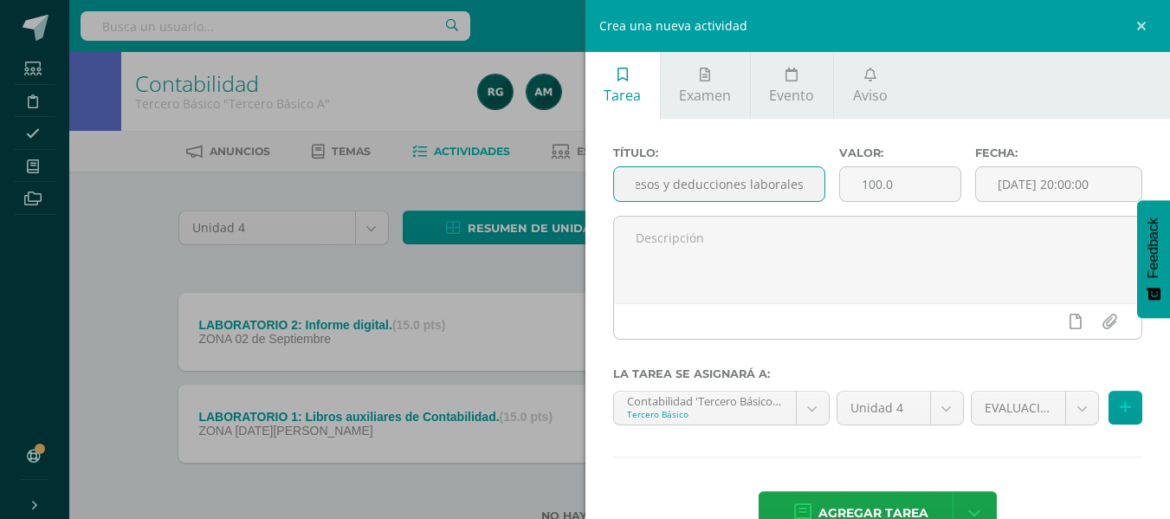
scroll to position [0, 130]
type input "LABORATORIO 3: Ingresos y deducciones laborales."
click at [869, 179] on input "100.0" at bounding box center [900, 184] width 120 height 34
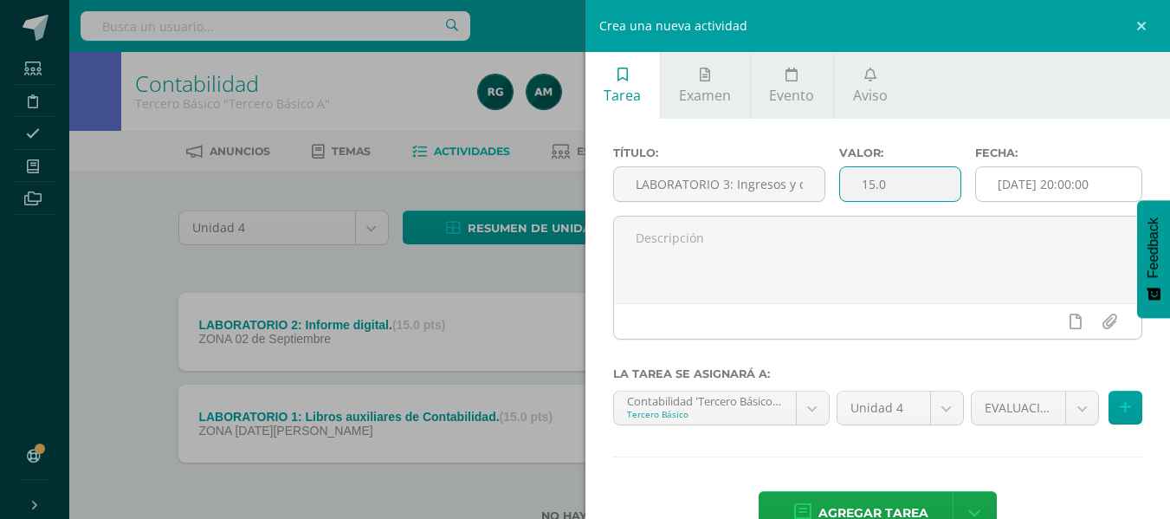
type input "15.0"
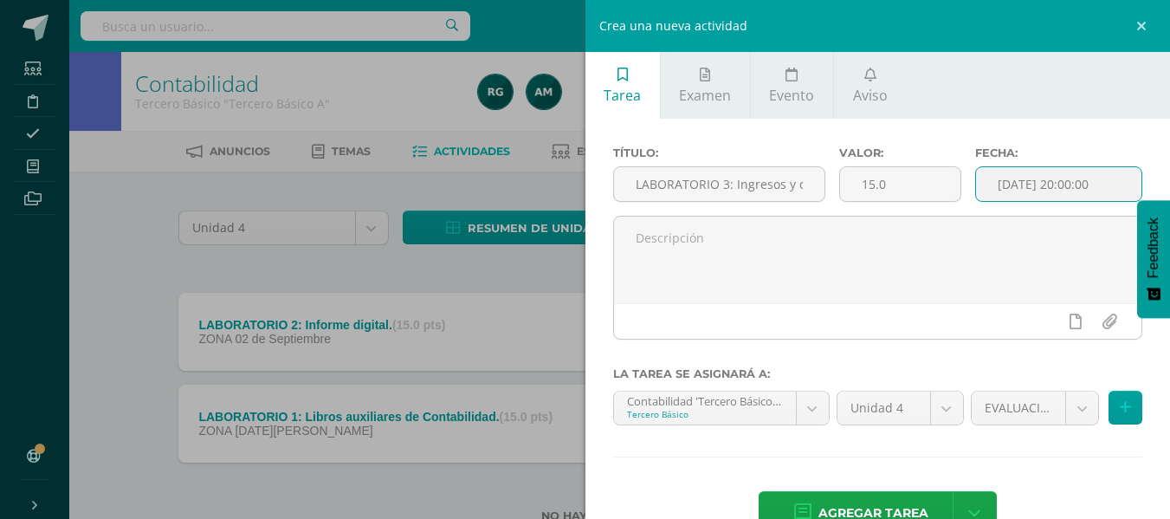
click at [1080, 170] on input "[DATE] 20:00:00" at bounding box center [1058, 184] width 165 height 34
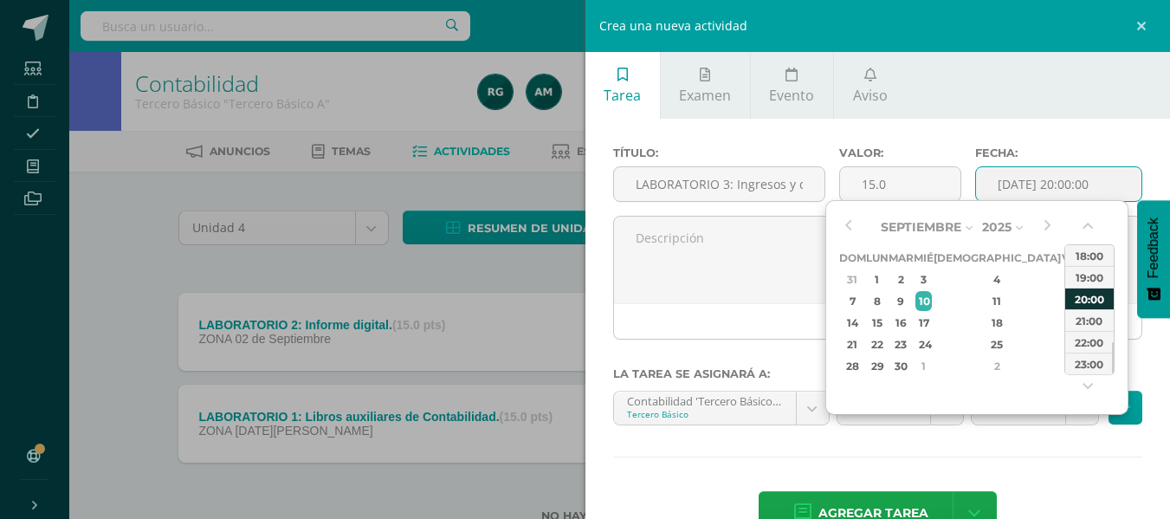
click at [1083, 301] on div "20:00" at bounding box center [1089, 299] width 49 height 22
type input "2025-09-10 20:00"
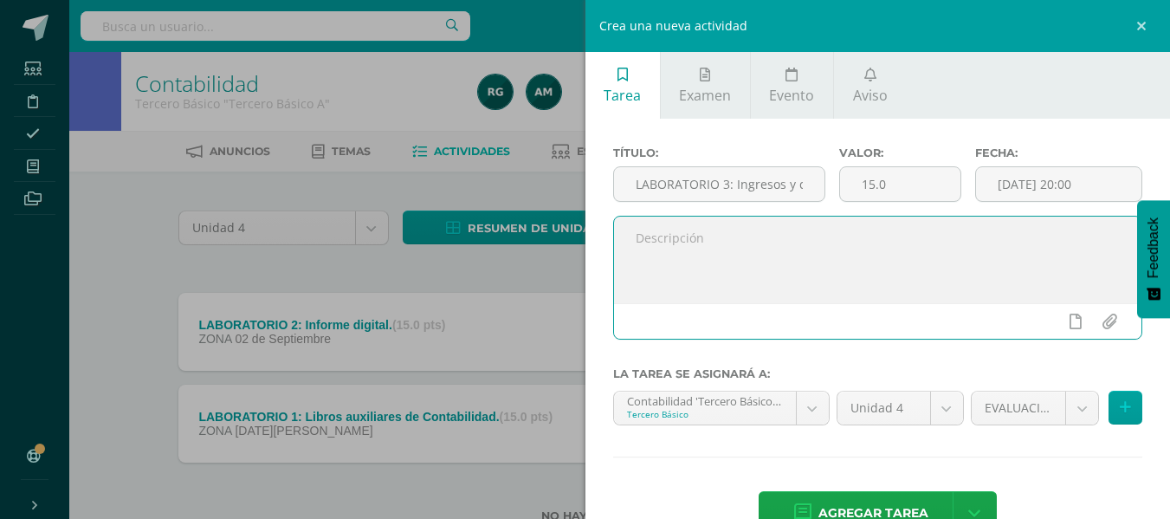
click at [842, 277] on textarea at bounding box center [878, 260] width 528 height 87
type textarea "Resolver laboratorio adjunto."
click at [1101, 323] on input "file" at bounding box center [1109, 321] width 34 height 33
type input "C:\fakepath\LABORATORIO 3.docx"
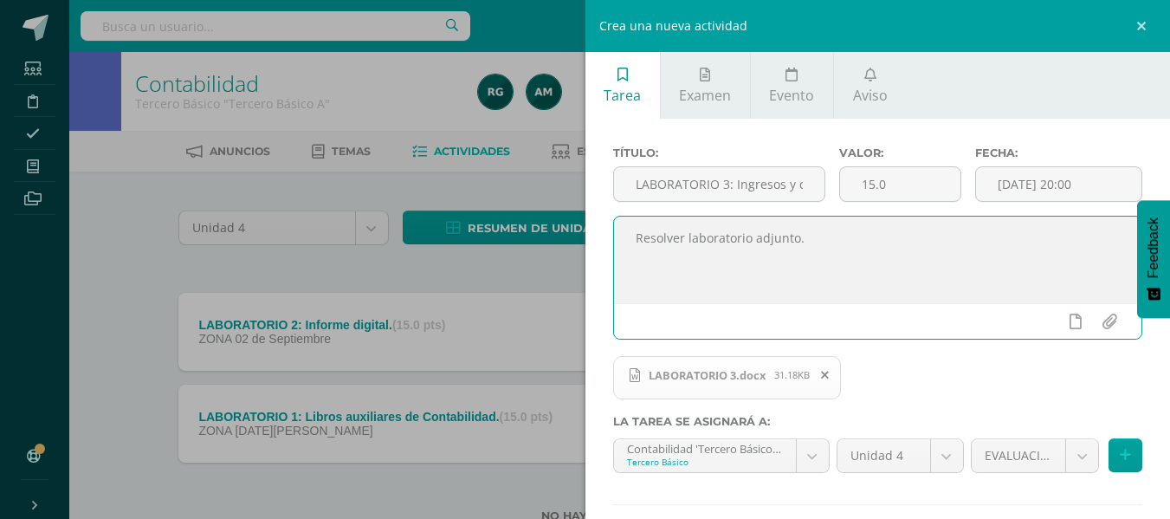
scroll to position [87, 0]
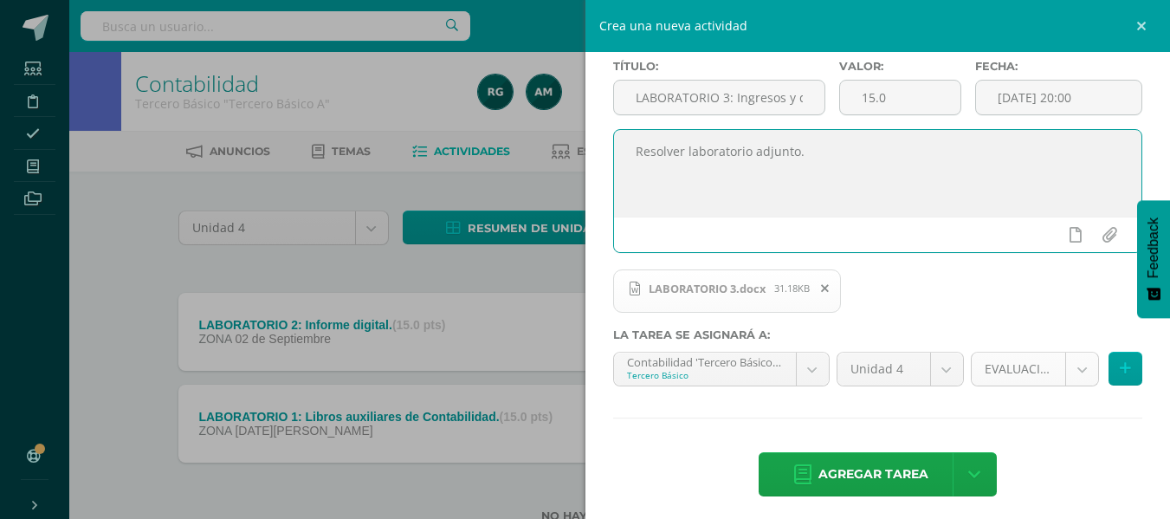
click at [1069, 366] on body "Estudiantes Disciplina Asistencia Mis cursos Archivos Soporte Centro de ayuda Ú…" at bounding box center [585, 289] width 1170 height 578
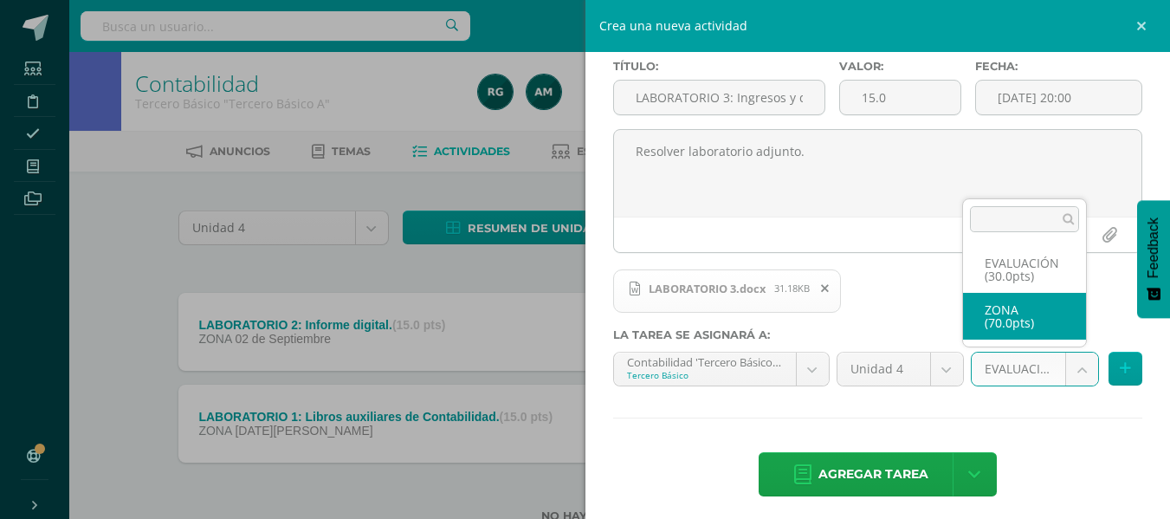
select select "106747"
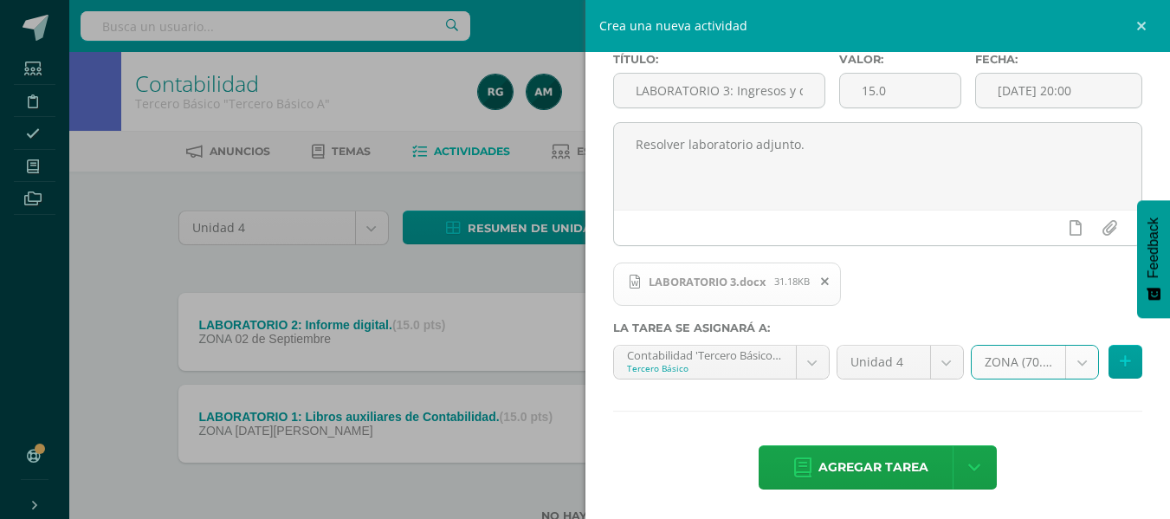
scroll to position [95, 0]
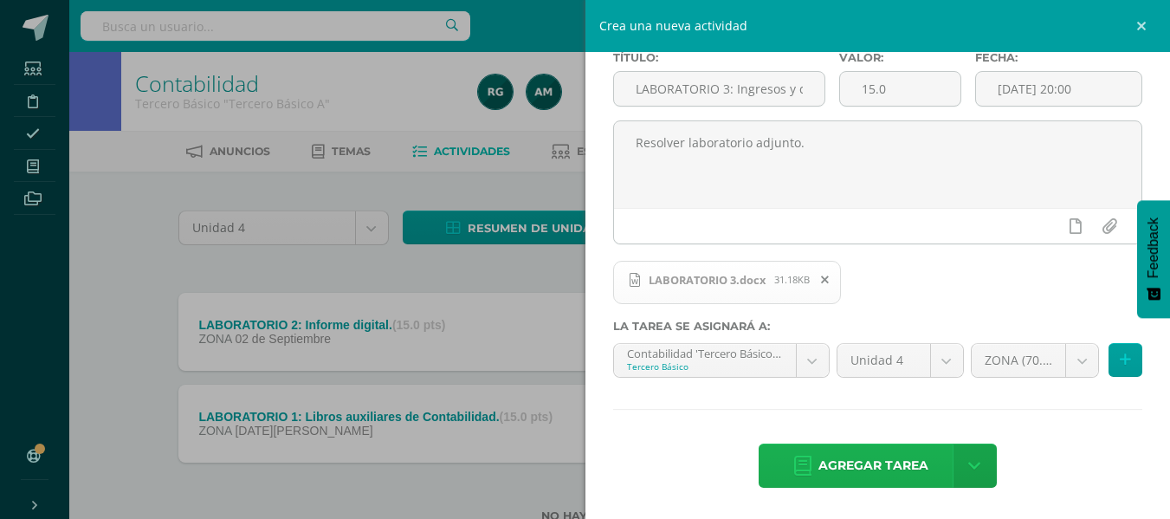
click at [872, 456] on span "Agregar tarea" at bounding box center [874, 465] width 110 height 42
